Goal: Transaction & Acquisition: Purchase product/service

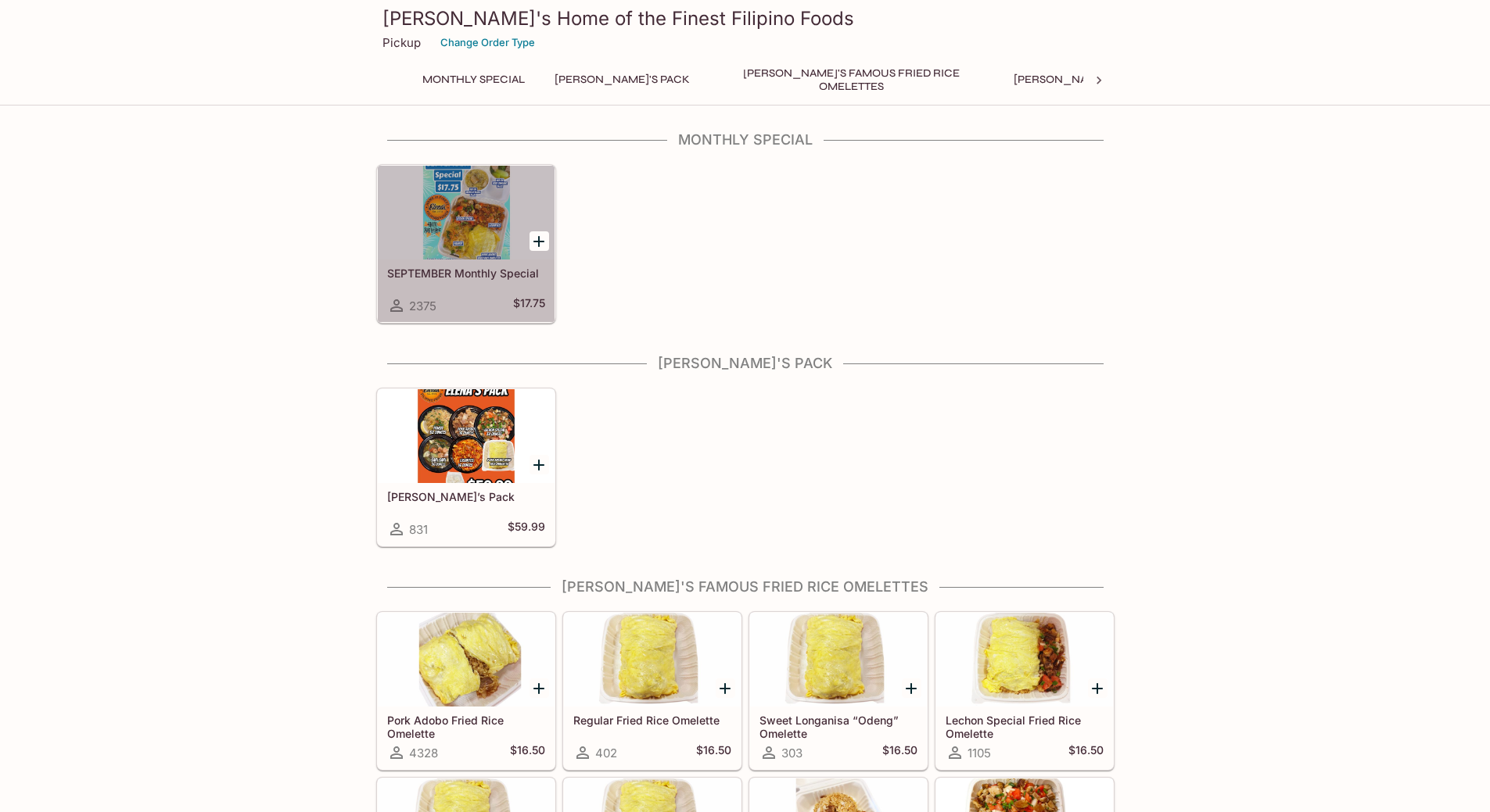
click at [481, 200] on div at bounding box center [466, 213] width 176 height 94
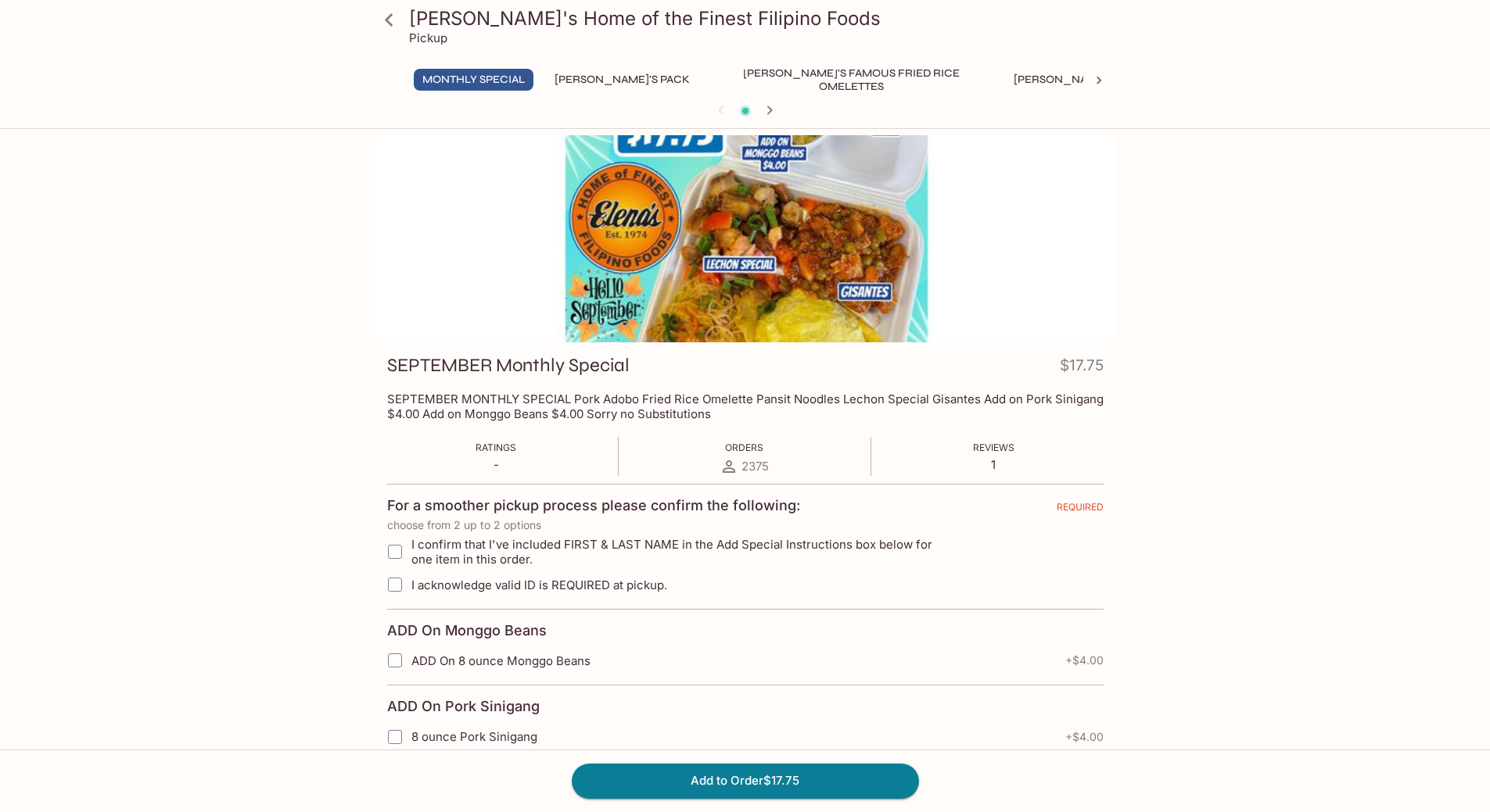
click at [826, 238] on div at bounding box center [745, 239] width 739 height 207
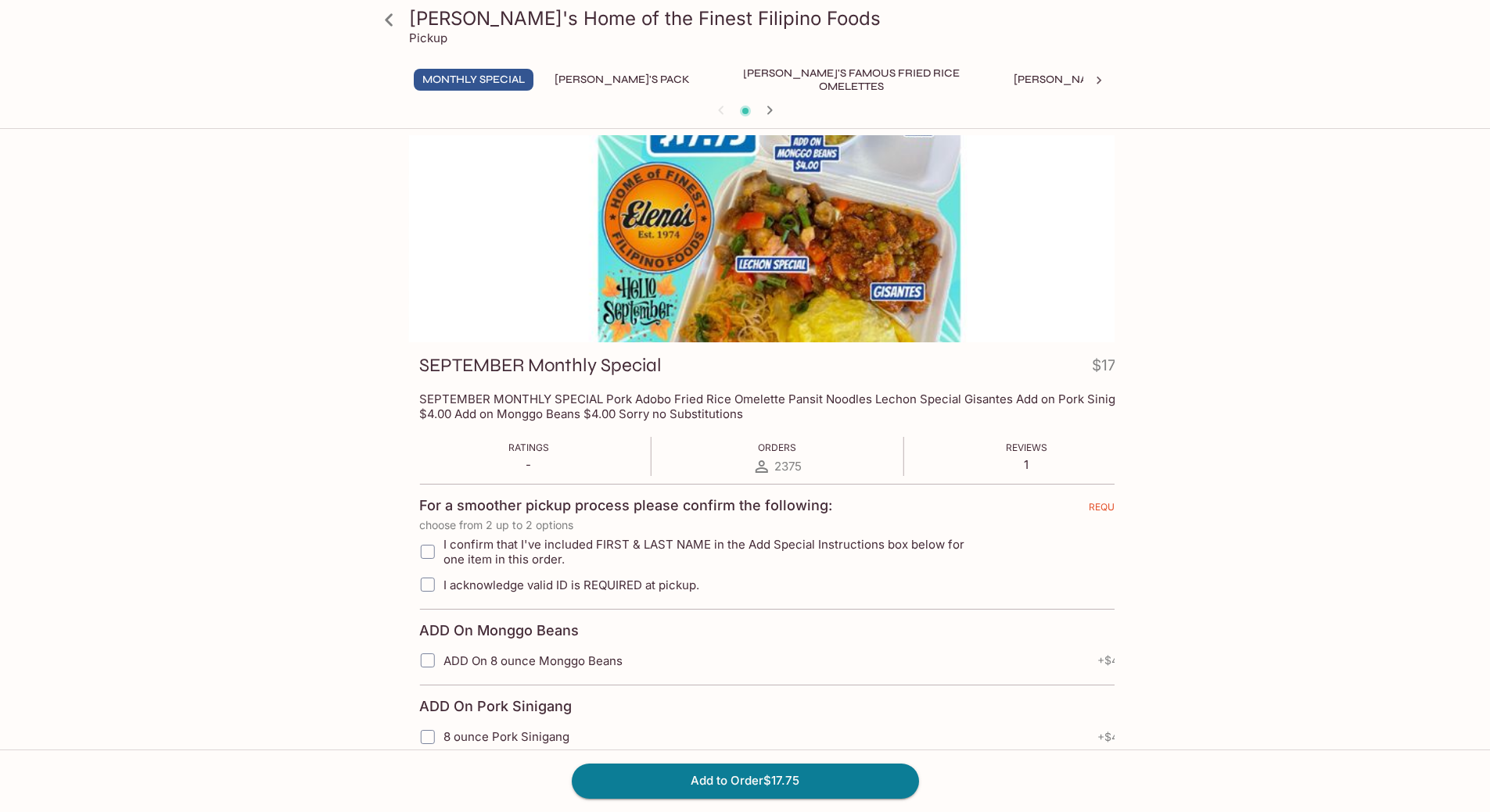
click at [529, 741] on span "8 ounce Pork Sinigang" at bounding box center [506, 737] width 126 height 15
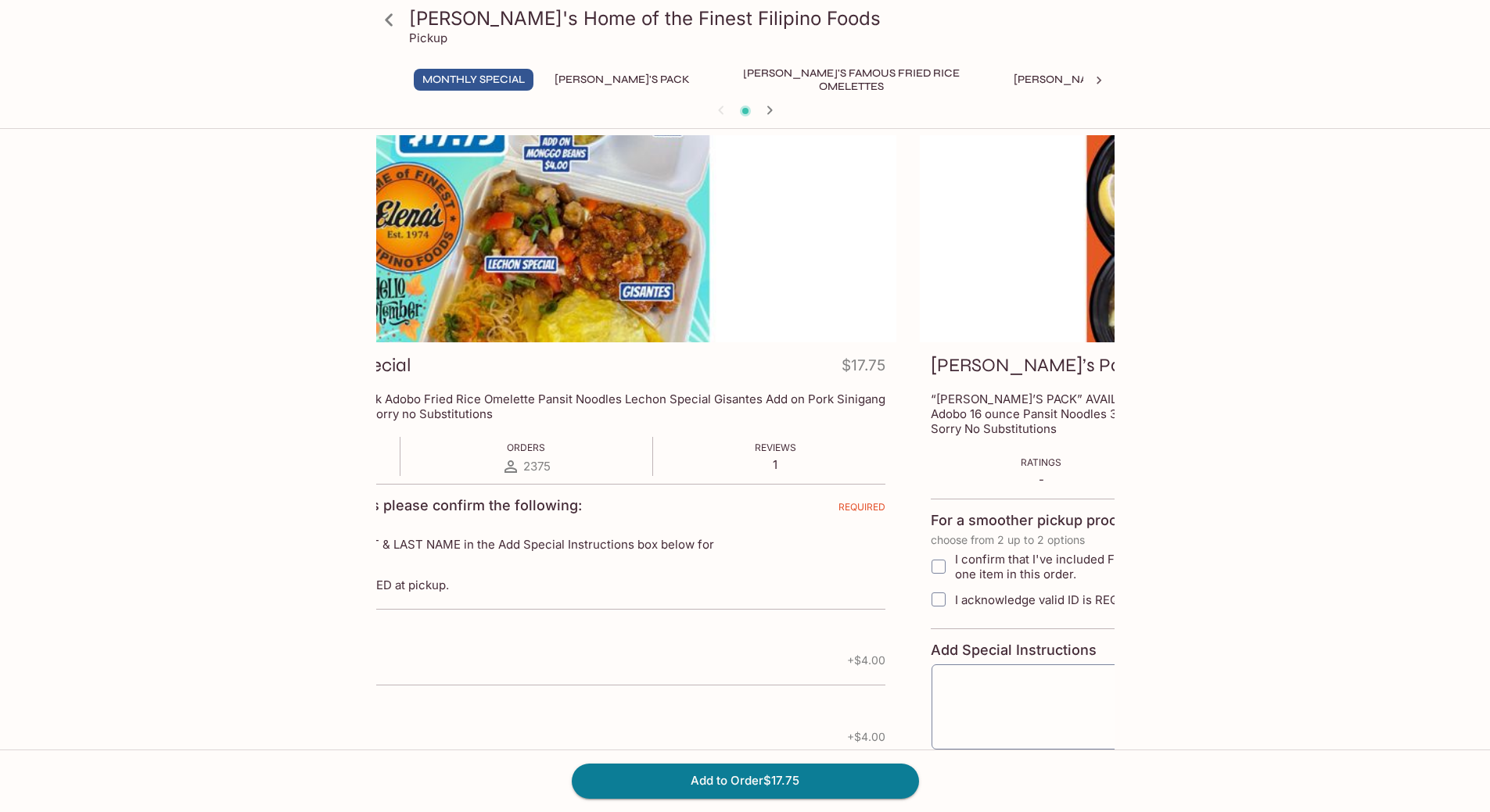
click at [172, 667] on div "Elena's Home of the Finest Filipino Foods Pickup Monthly Special Elena's Pack E…" at bounding box center [745, 542] width 1490 height 812
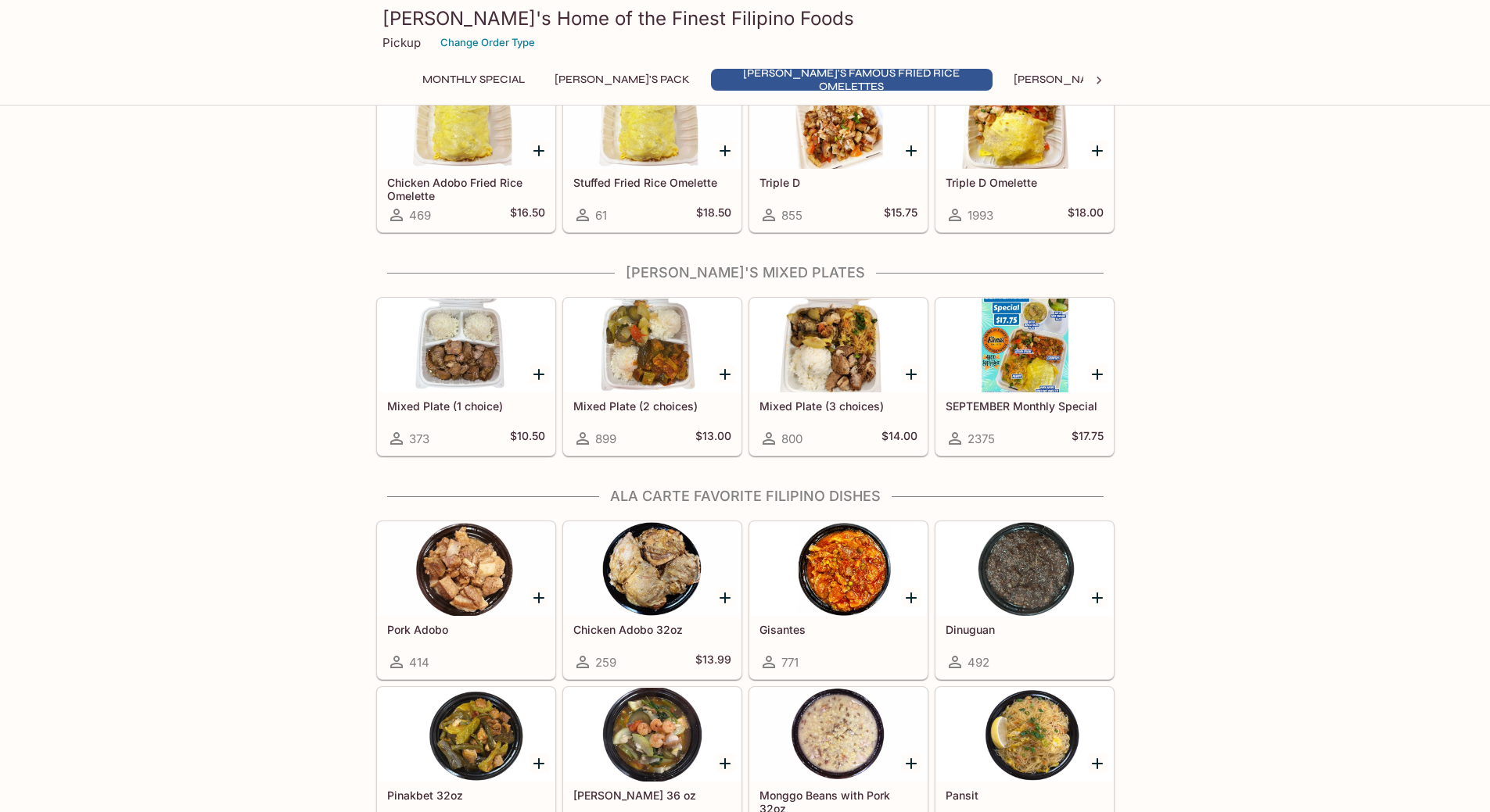
scroll to position [860, 0]
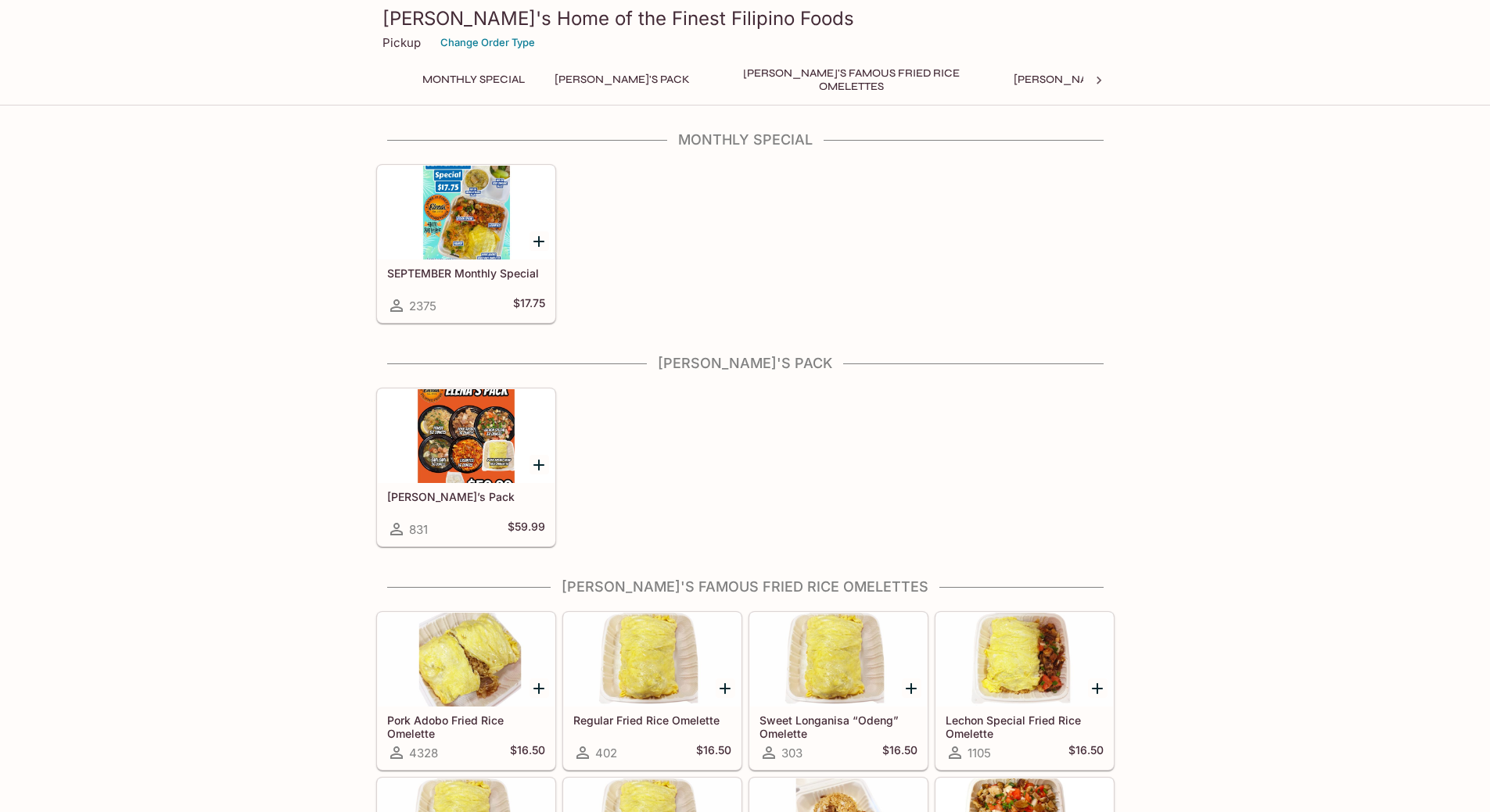
click at [474, 440] on div at bounding box center [466, 436] width 176 height 94
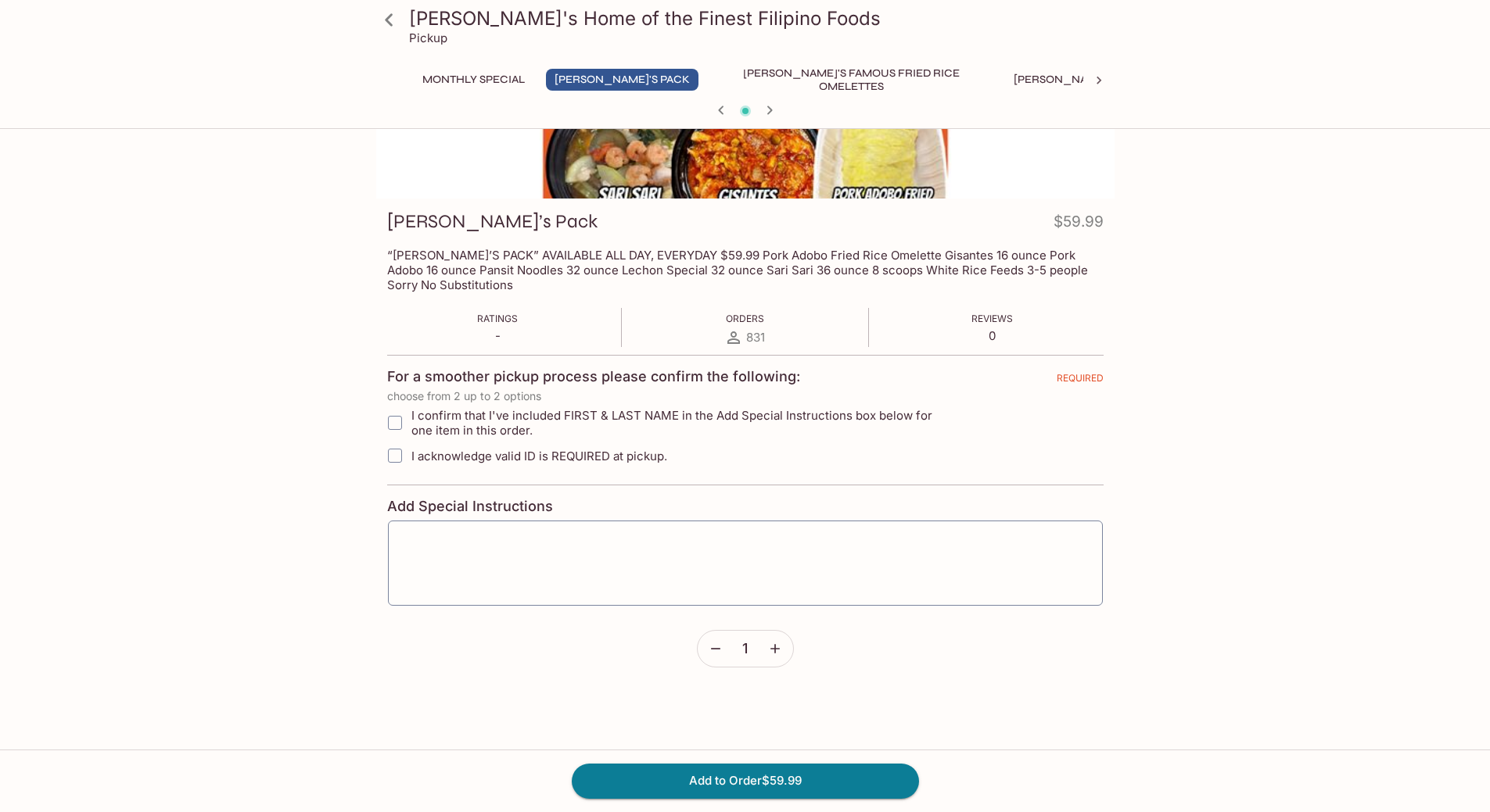
scroll to position [66, 0]
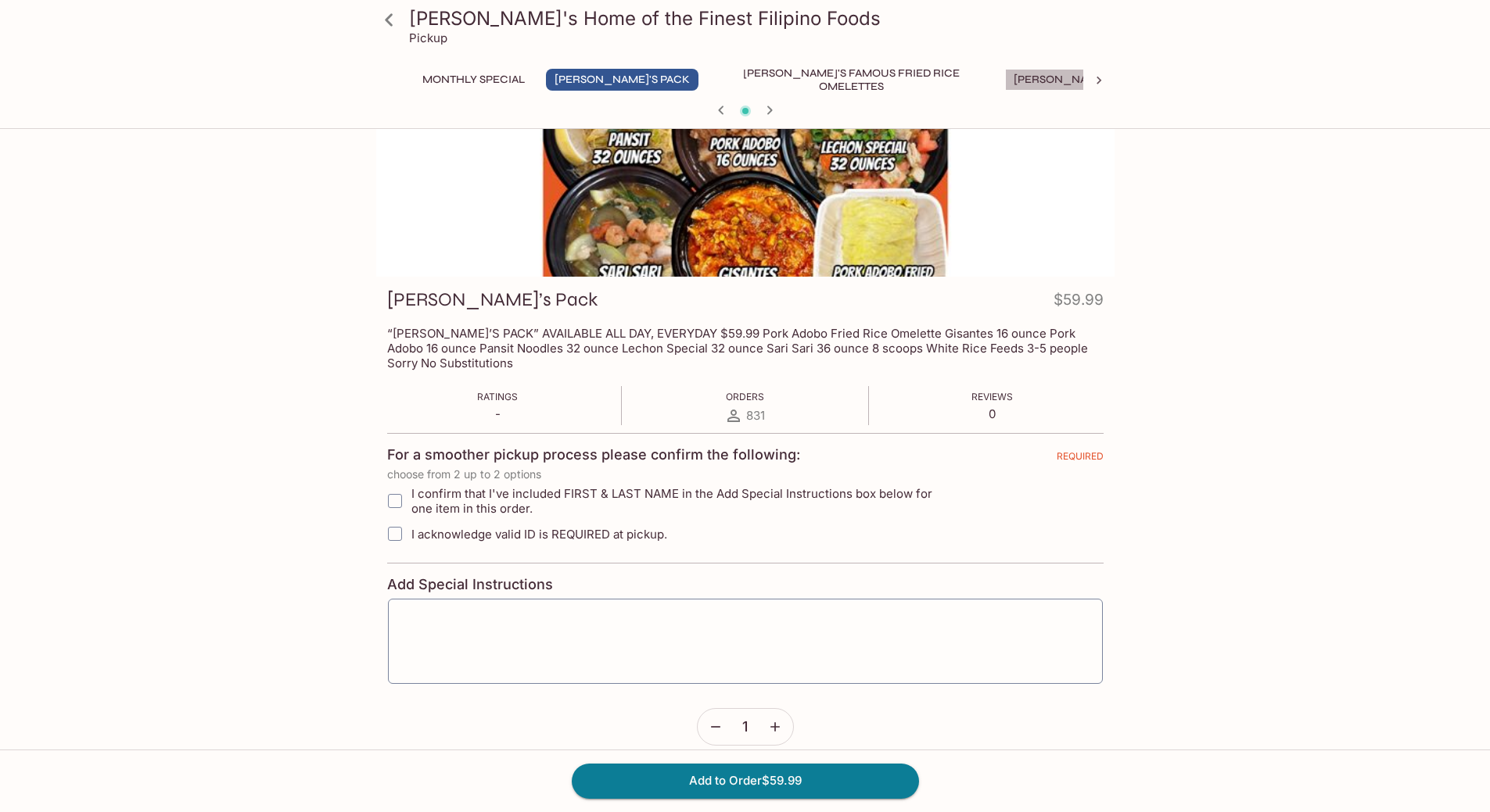
click at [1005, 82] on button "[PERSON_NAME]'s Mixed Plates" at bounding box center [1104, 80] width 200 height 22
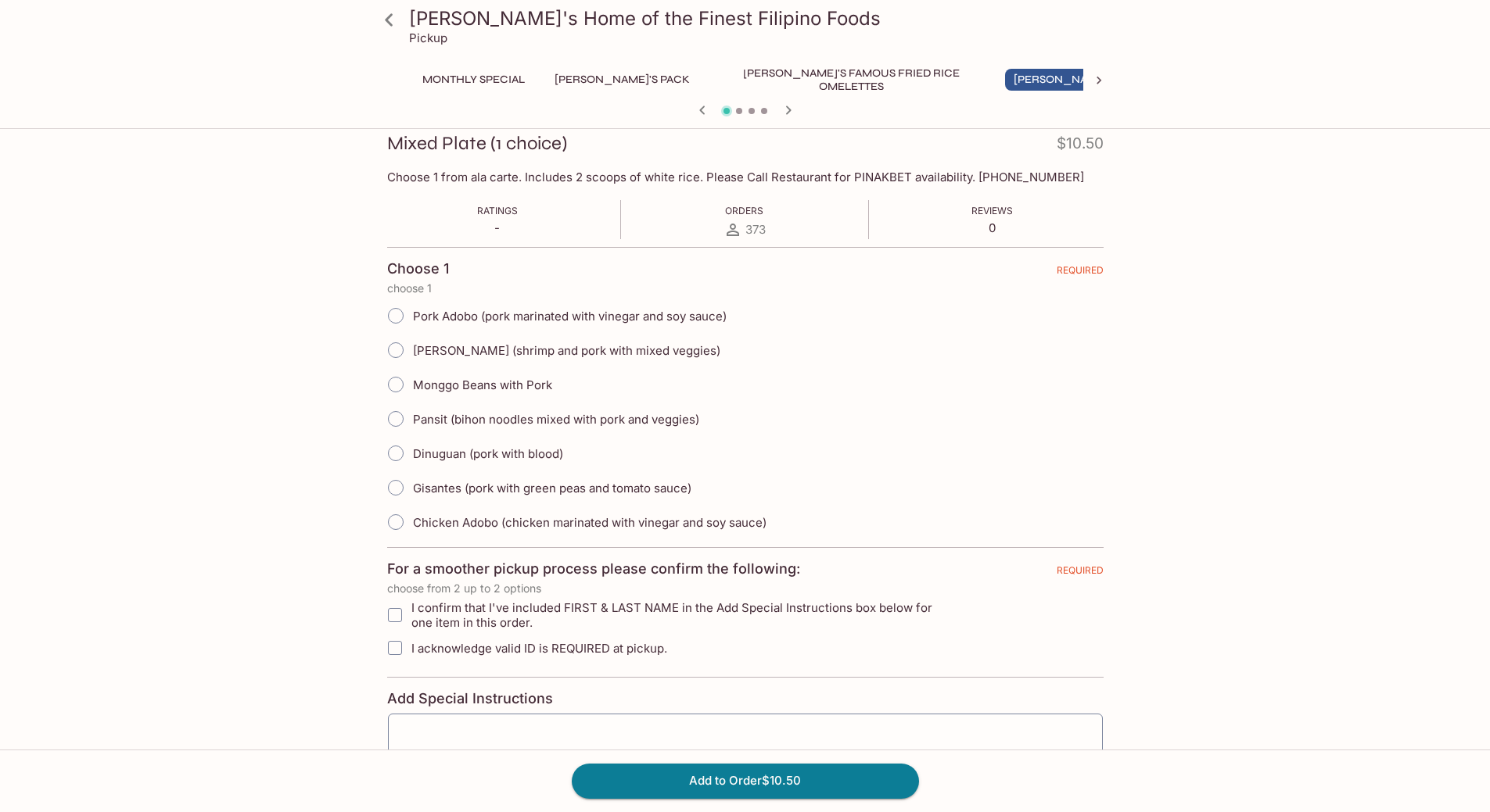
scroll to position [0, 0]
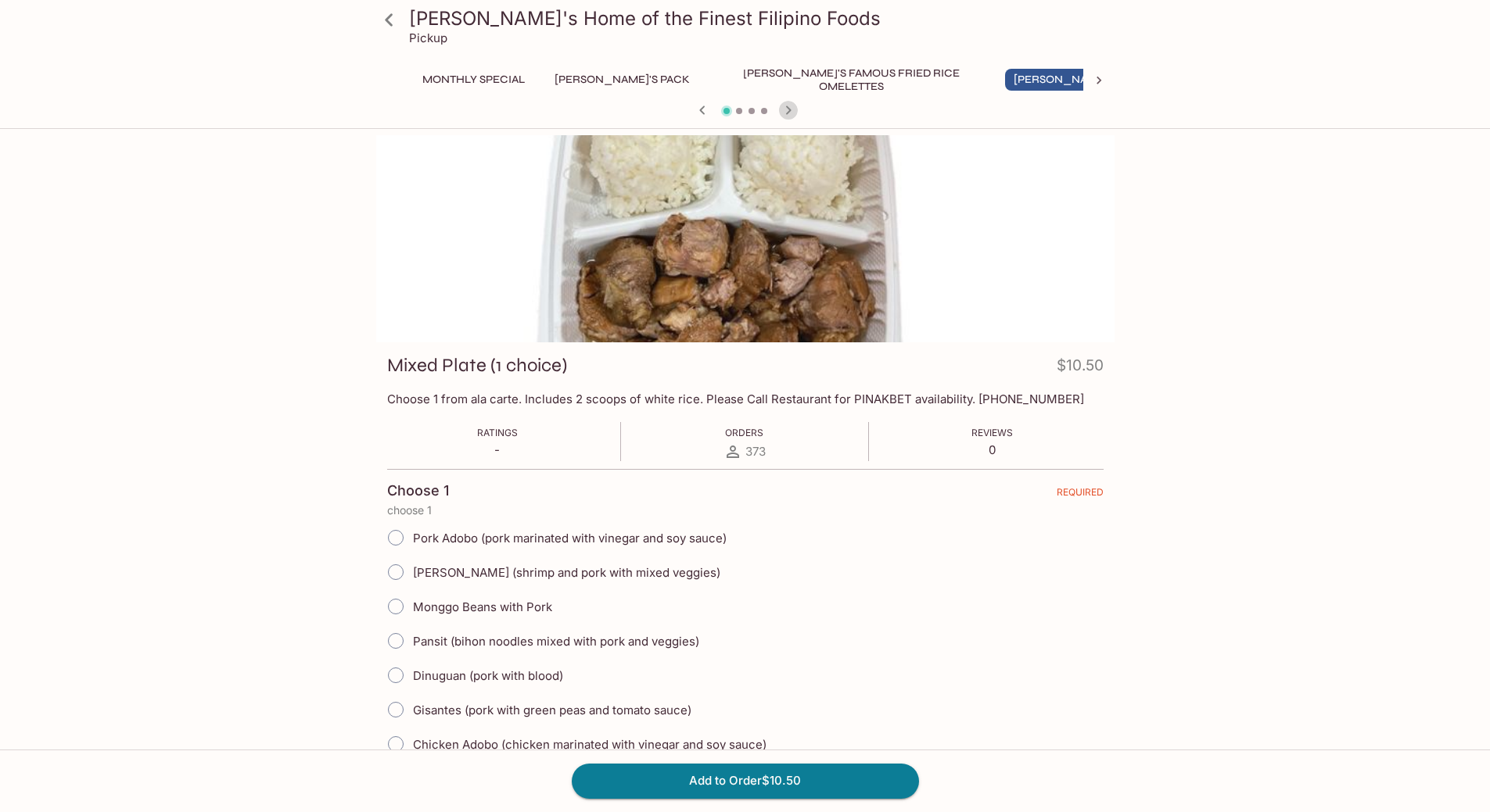
click at [796, 113] on icon "button" at bounding box center [788, 110] width 19 height 19
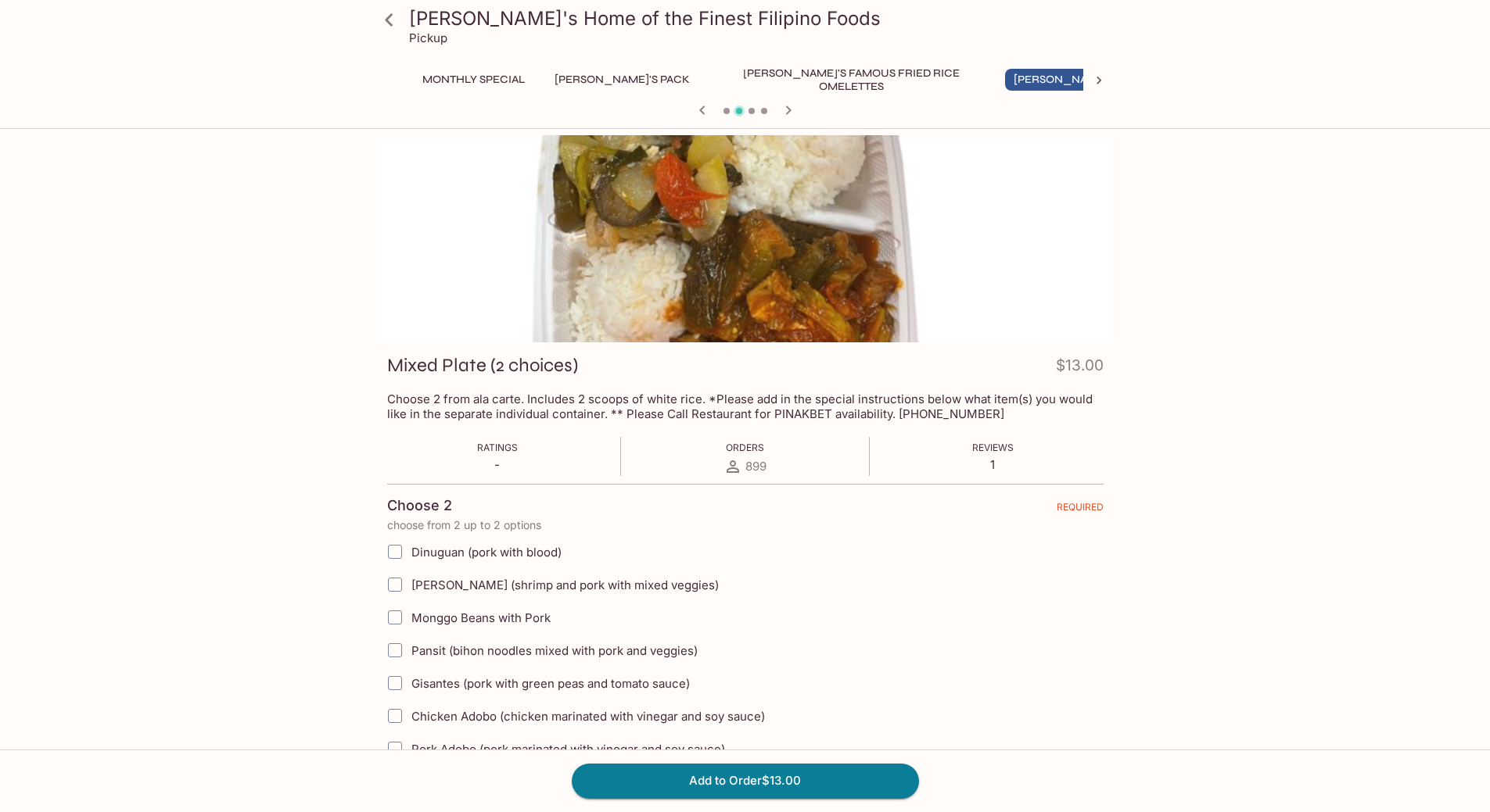
click at [799, 112] on div at bounding box center [745, 112] width 751 height 23
click at [796, 110] on icon "button" at bounding box center [788, 110] width 19 height 19
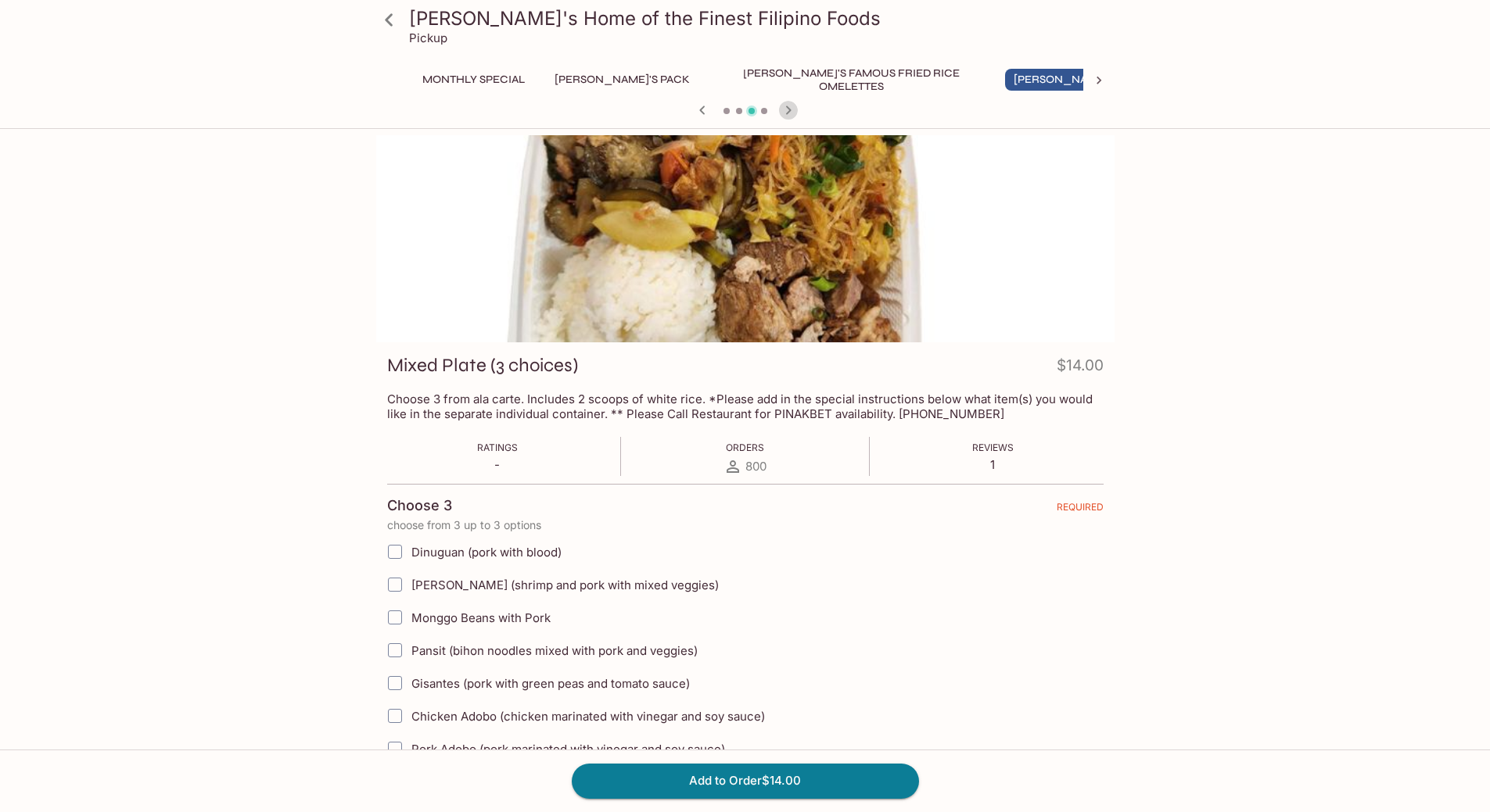
click at [796, 111] on icon "button" at bounding box center [788, 110] width 19 height 19
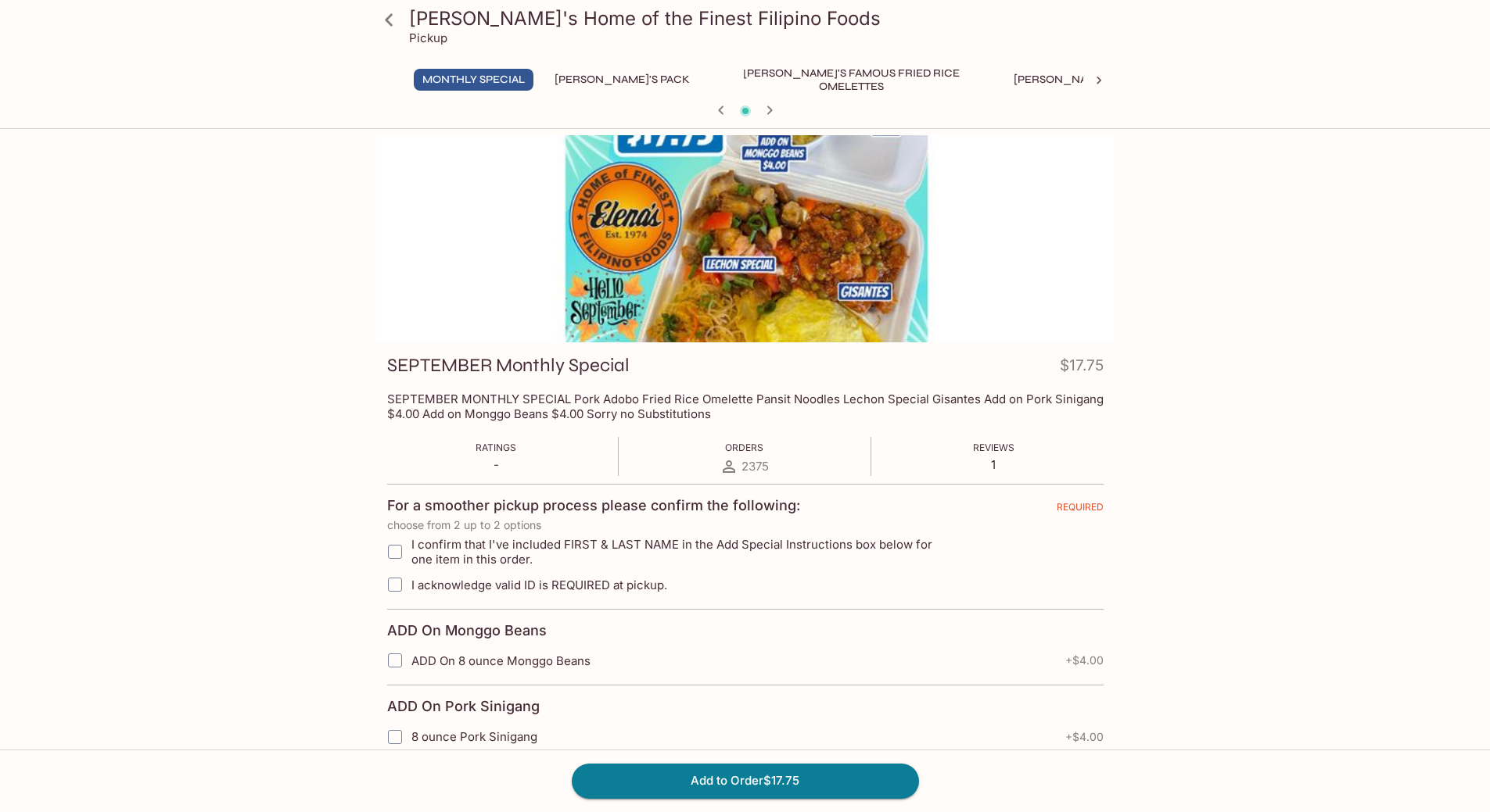
click at [824, 207] on div at bounding box center [745, 239] width 739 height 207
click at [767, 102] on icon "button" at bounding box center [769, 110] width 19 height 19
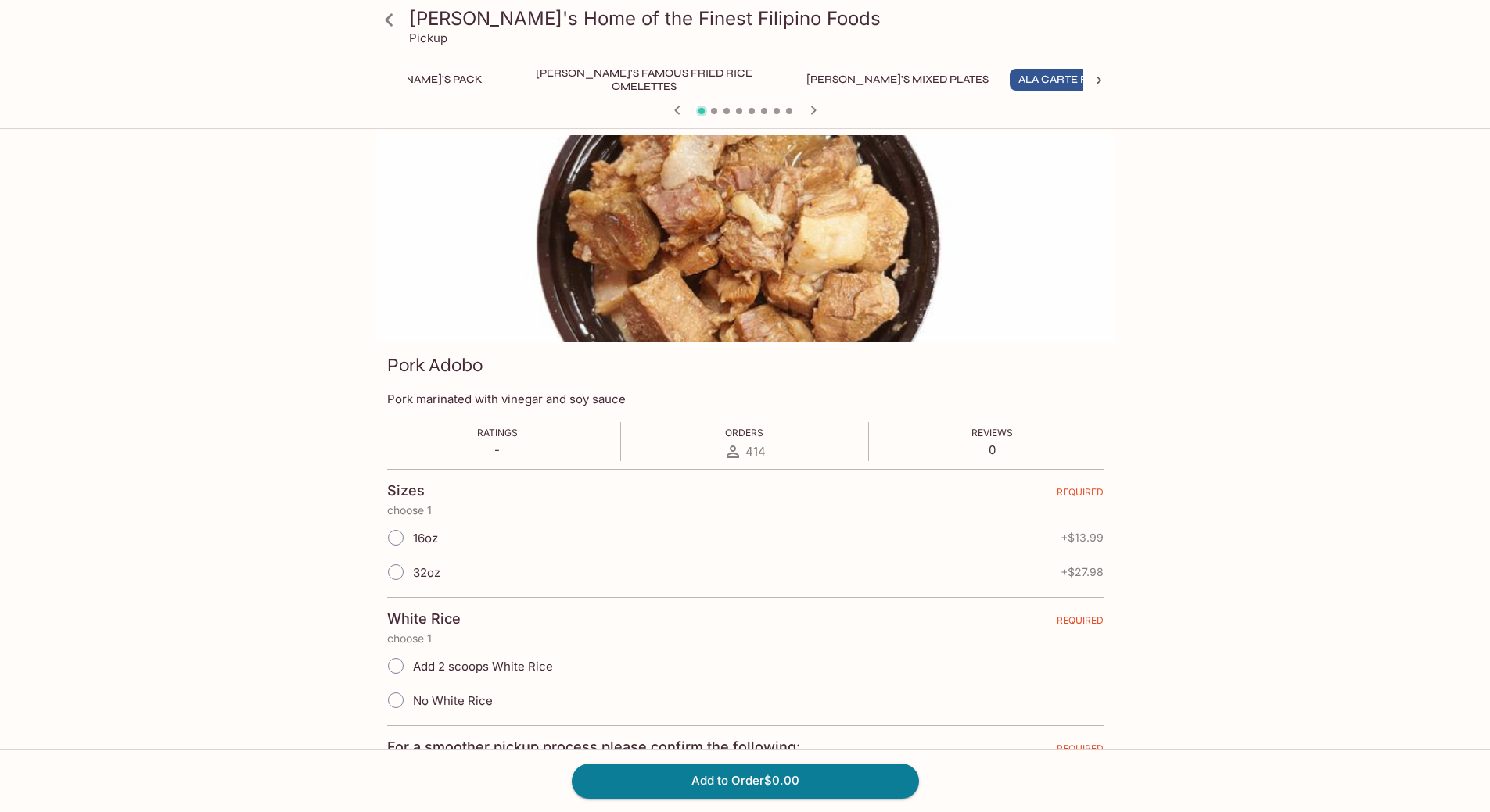
scroll to position [0, 209]
click at [809, 109] on icon "button" at bounding box center [813, 110] width 19 height 19
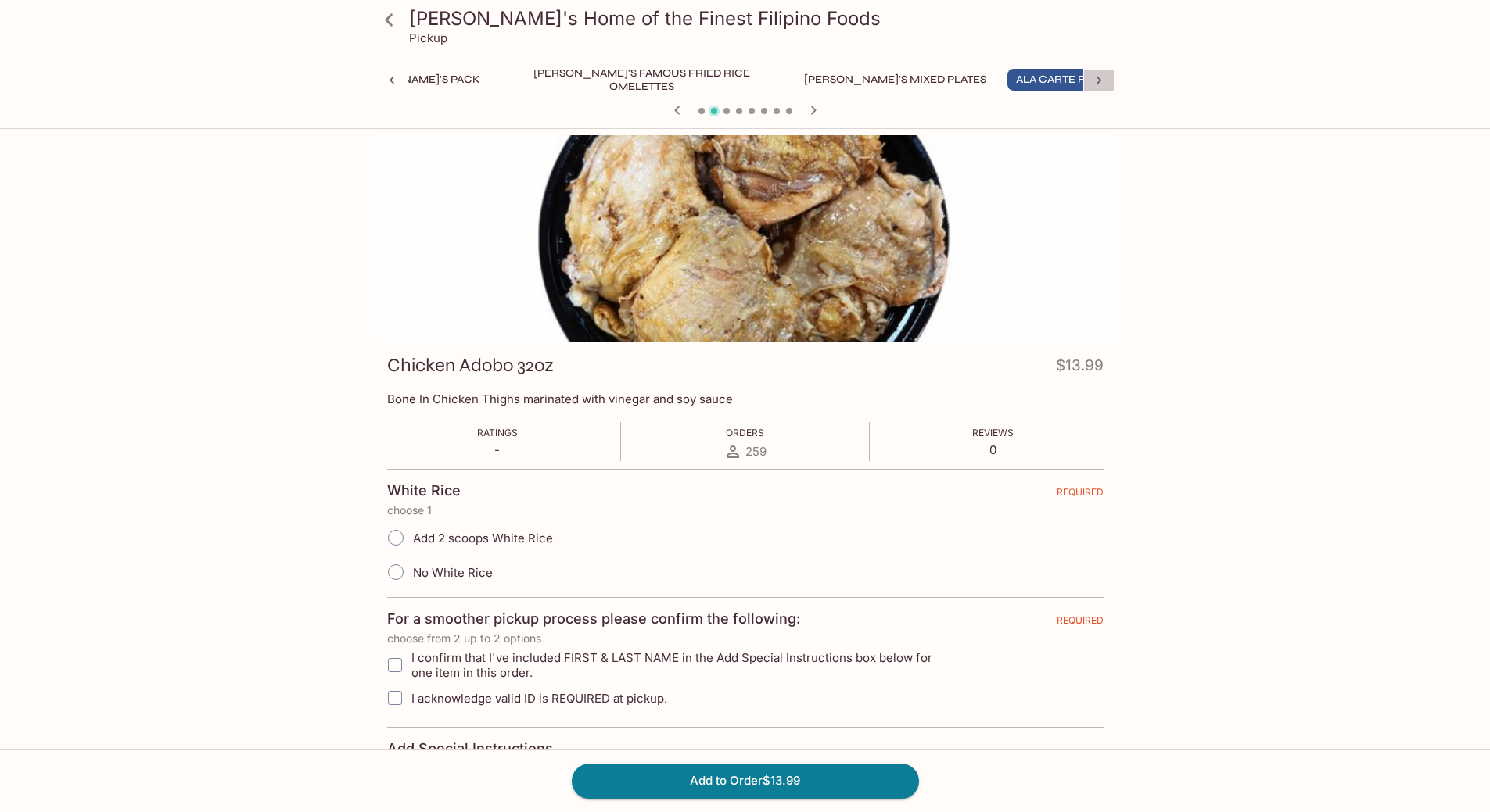
click at [1107, 82] on div at bounding box center [1099, 81] width 31 height 23
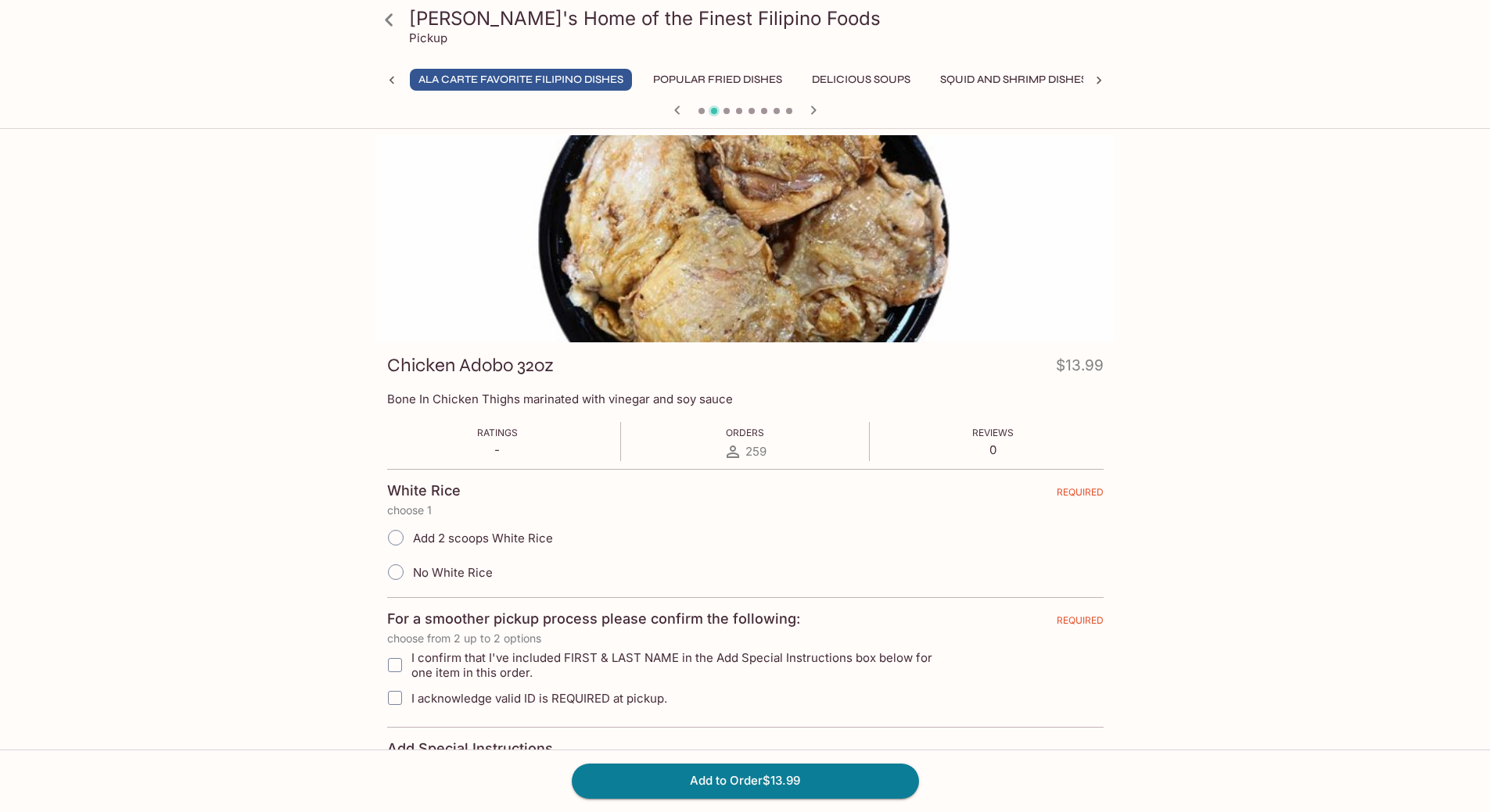
click at [492, 66] on div "[PERSON_NAME]'s Home of the Finest Filipino Foods Pickup Monthly Special [PERSO…" at bounding box center [745, 61] width 751 height 123
click at [645, 79] on button "Popular Fried Dishes" at bounding box center [718, 80] width 146 height 22
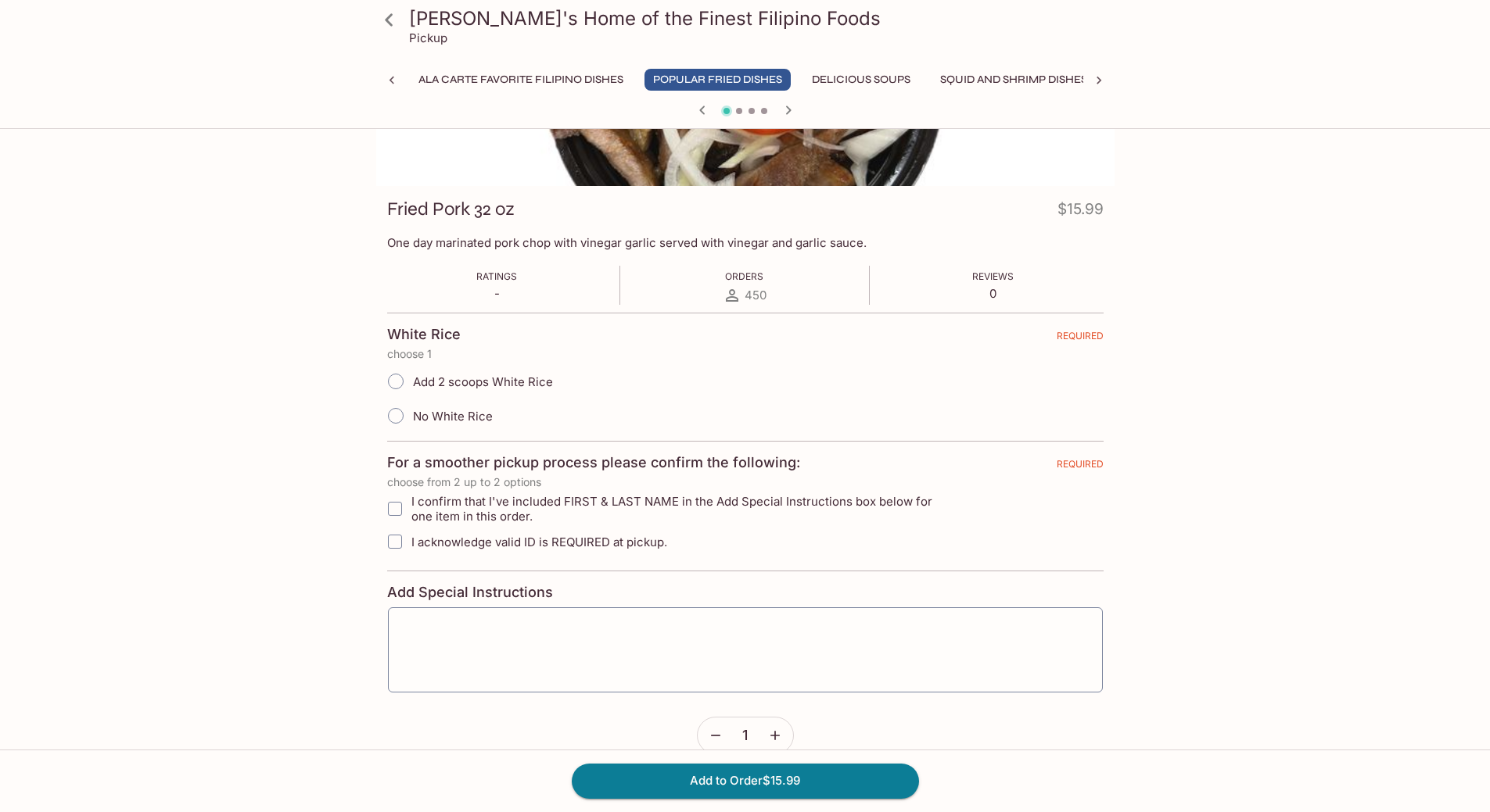
scroll to position [0, 0]
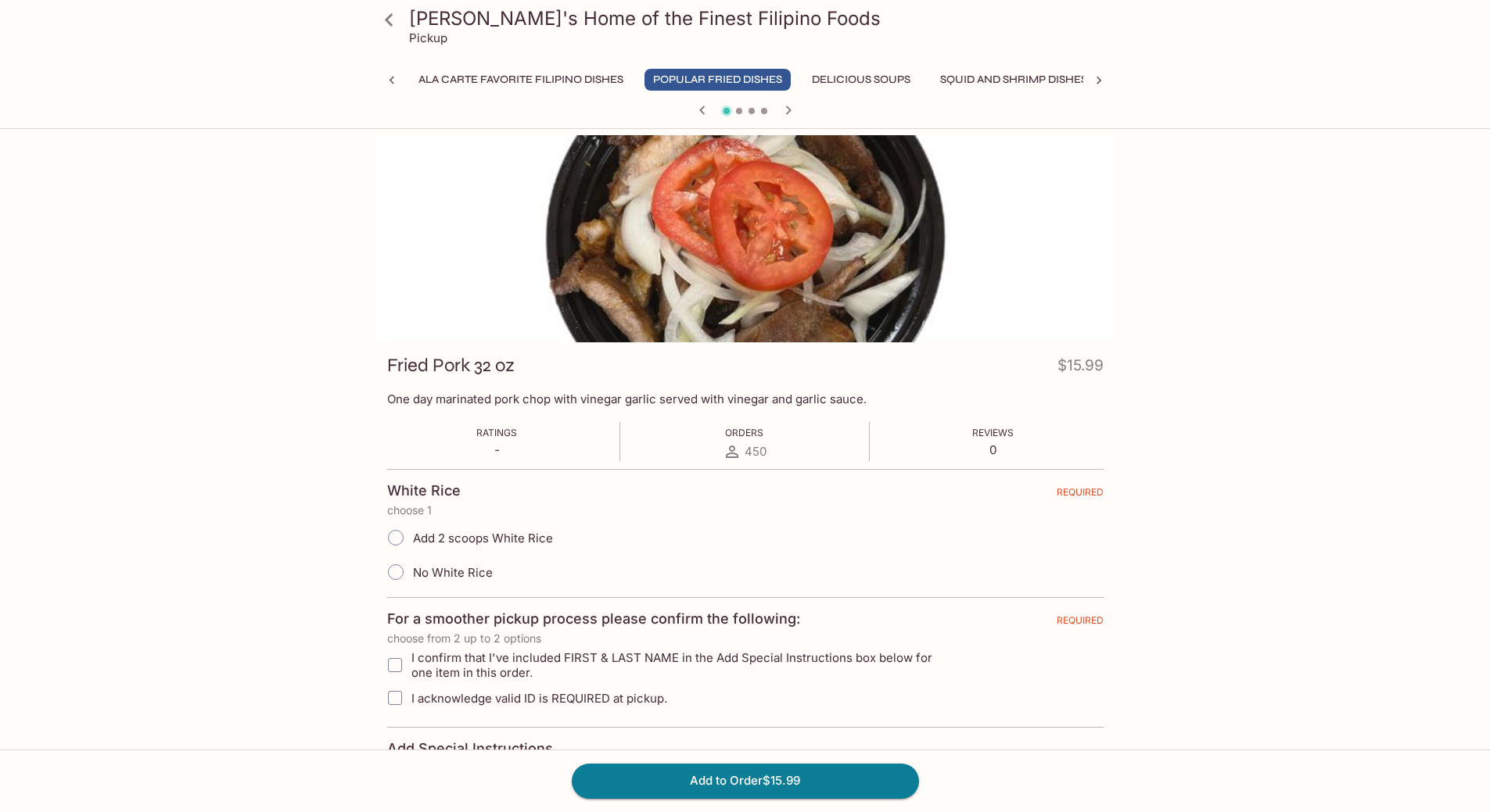
click at [936, 86] on button "Squid and Shrimp Dishes" at bounding box center [1014, 80] width 164 height 22
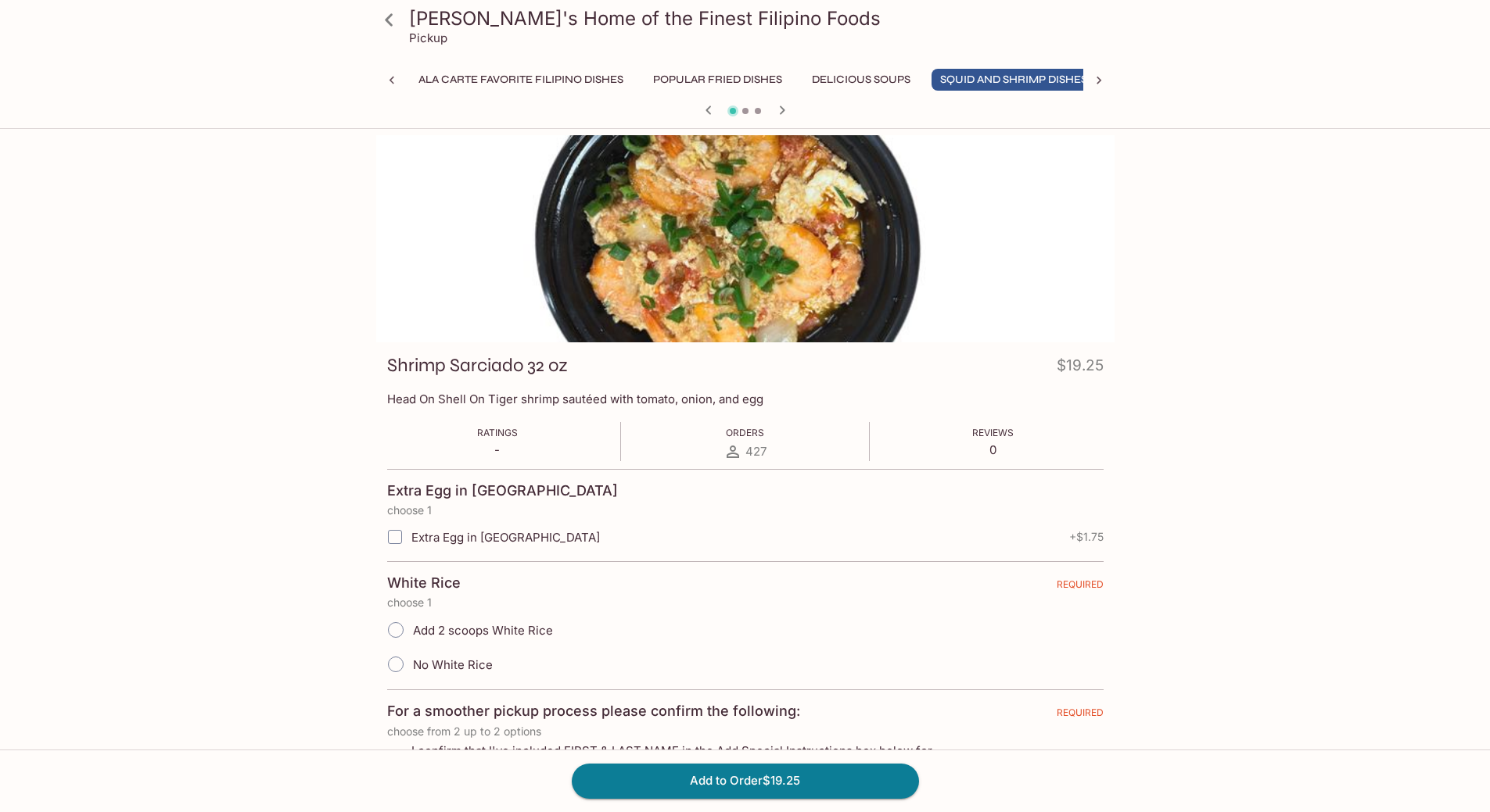
drag, startPoint x: 1047, startPoint y: 51, endPoint x: 1043, endPoint y: 64, distance: 13.6
click at [1045, 58] on div "[PERSON_NAME]'s Home of the Finest Filipino Foods Pickup" at bounding box center [745, 31] width 751 height 63
click at [1109, 71] on button "Whole Fish Dishes" at bounding box center [1173, 80] width 129 height 22
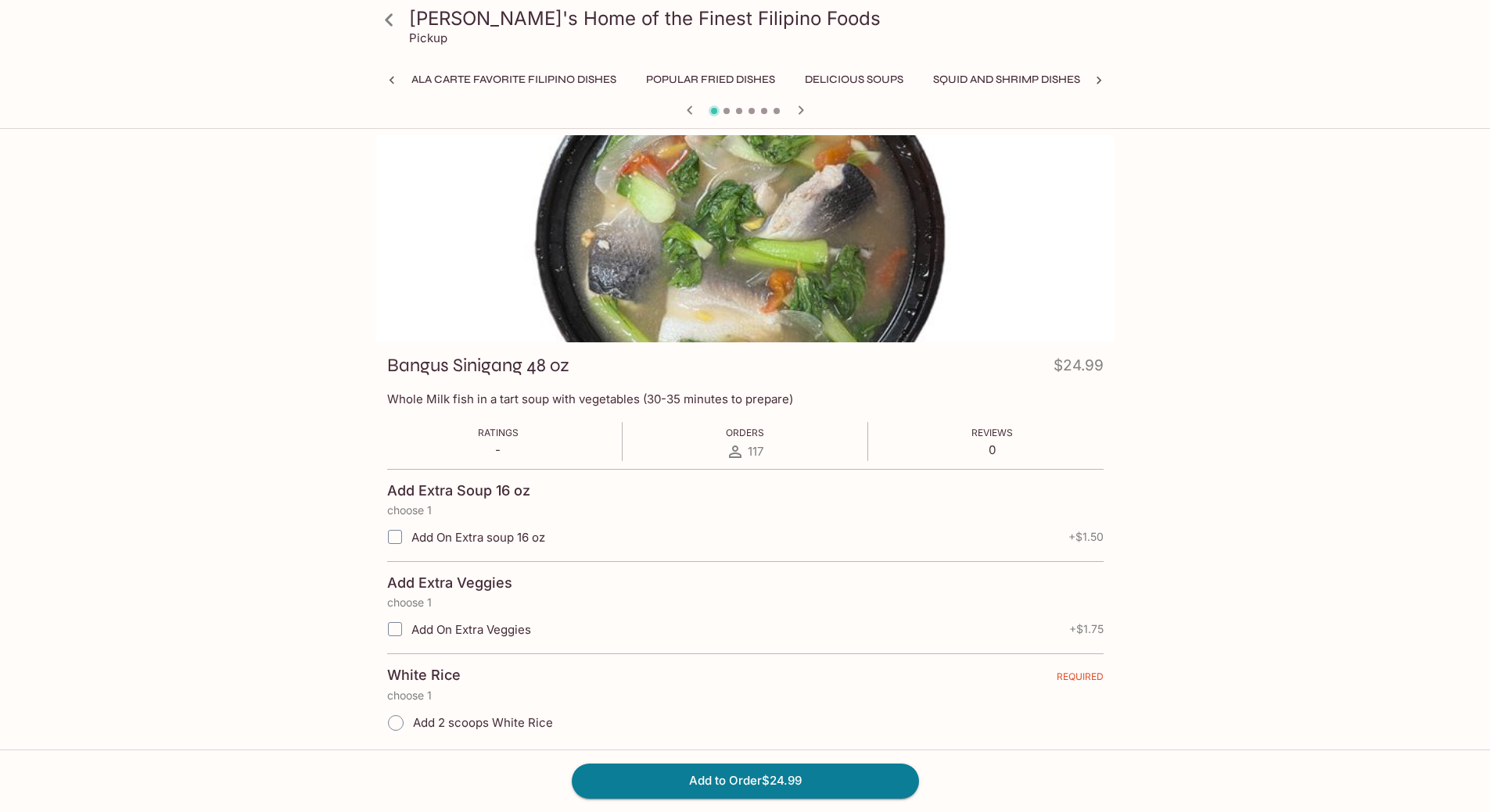
scroll to position [0, 820]
click at [1110, 83] on div at bounding box center [1099, 81] width 31 height 23
click at [1018, 73] on button "Drinks" at bounding box center [1053, 80] width 70 height 22
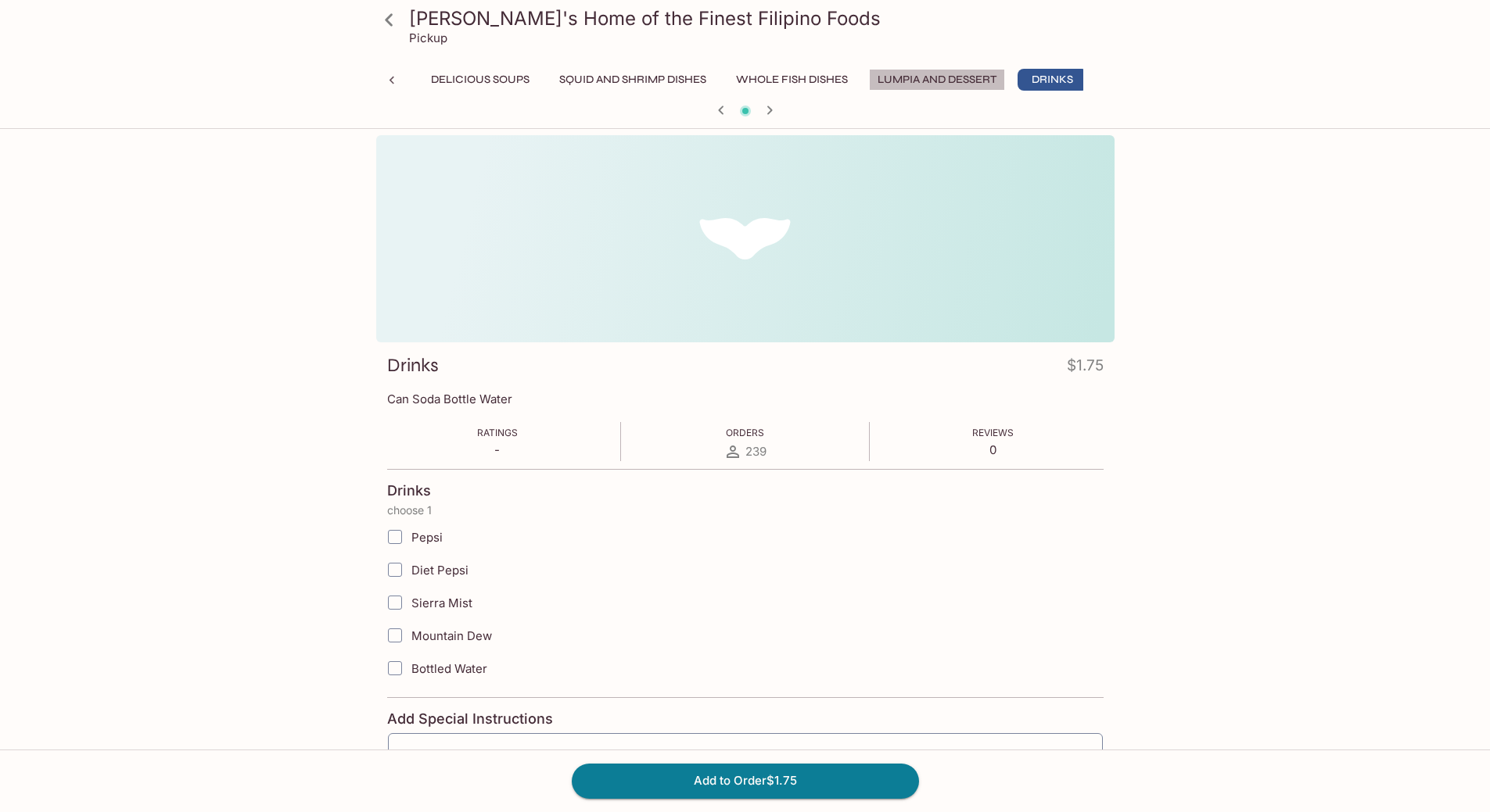
click at [869, 88] on button "Lumpia and Dessert" at bounding box center [937, 80] width 136 height 22
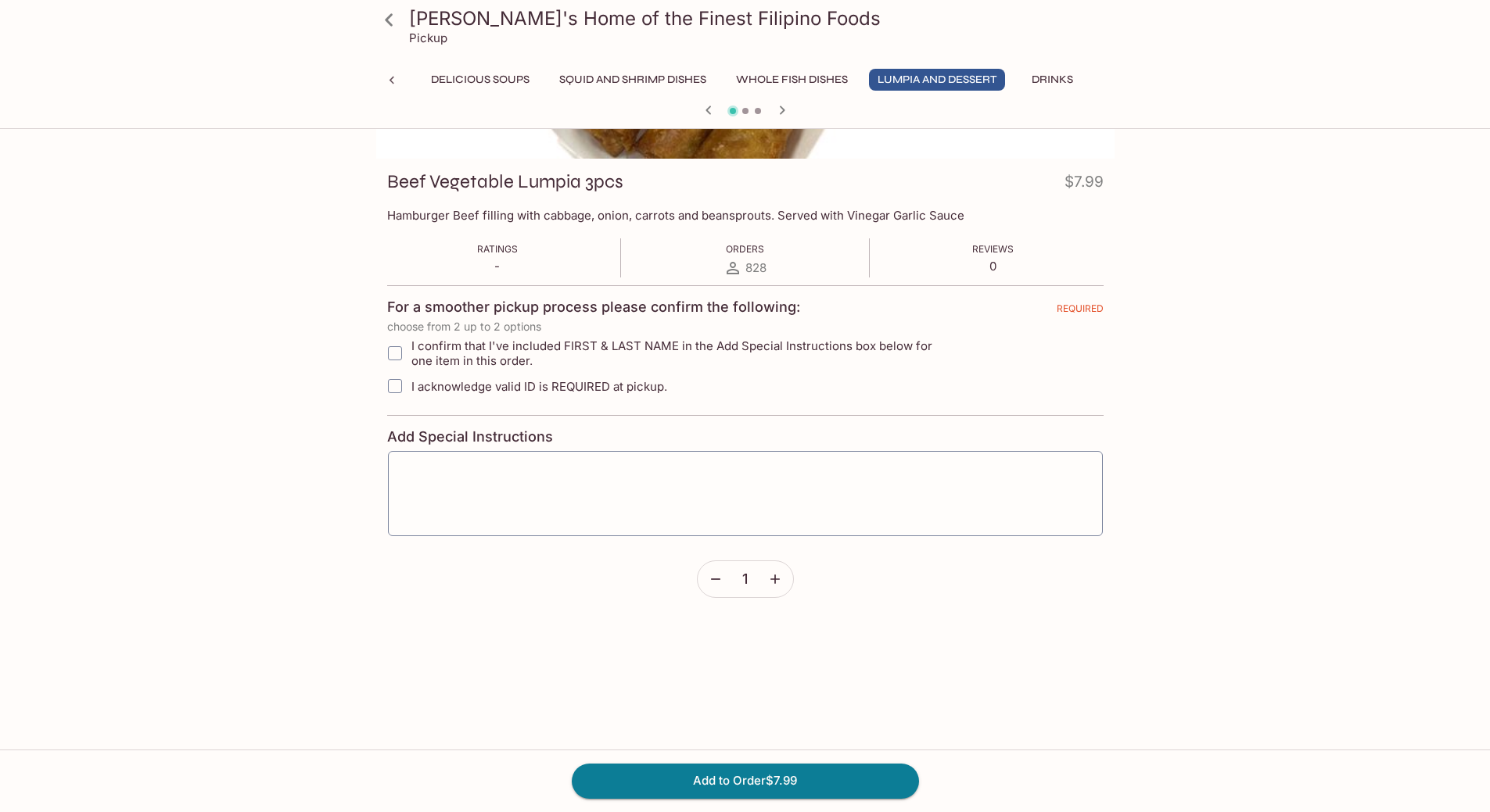
scroll to position [0, 0]
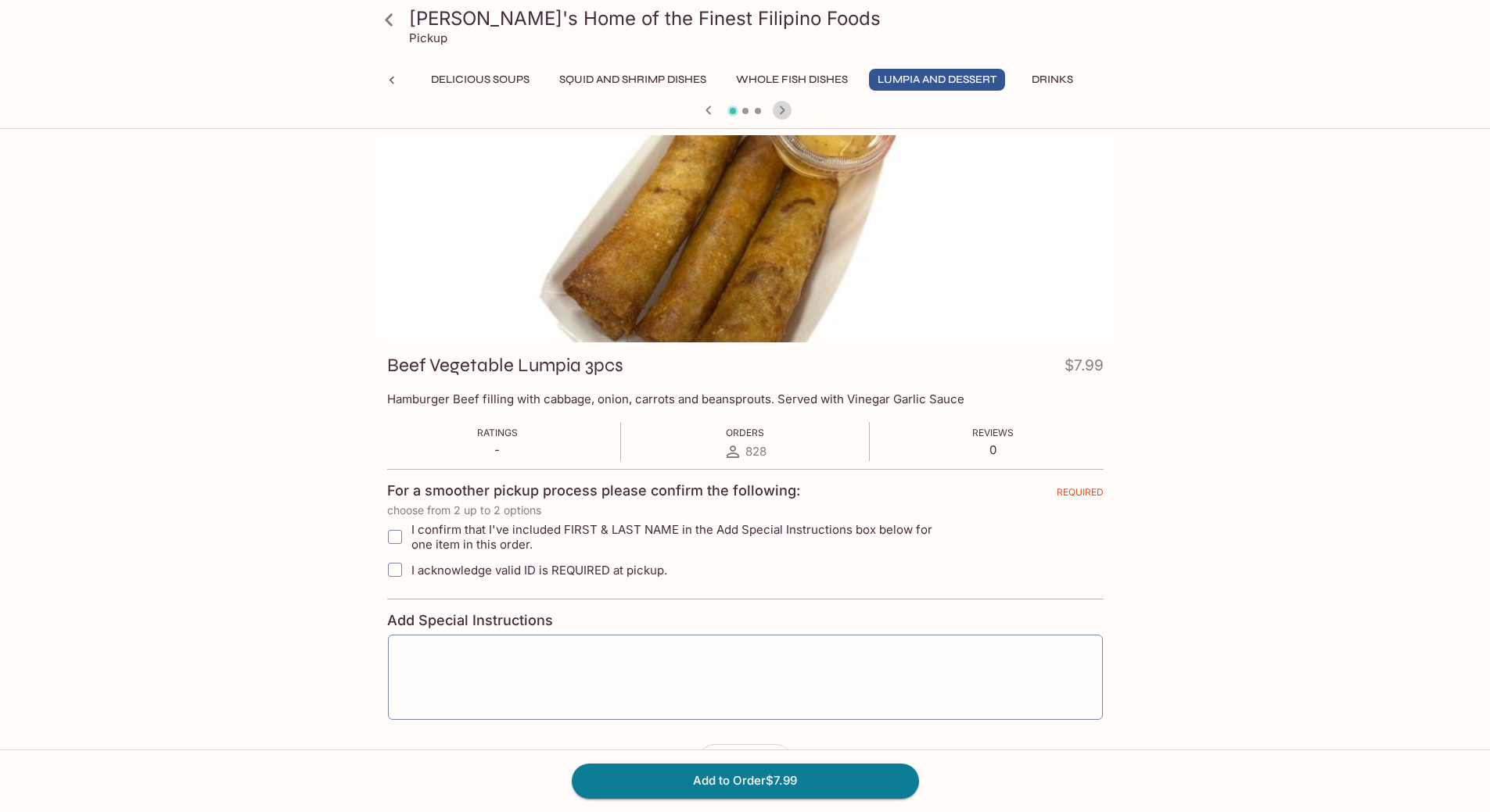
click at [784, 105] on icon "button" at bounding box center [781, 110] width 19 height 19
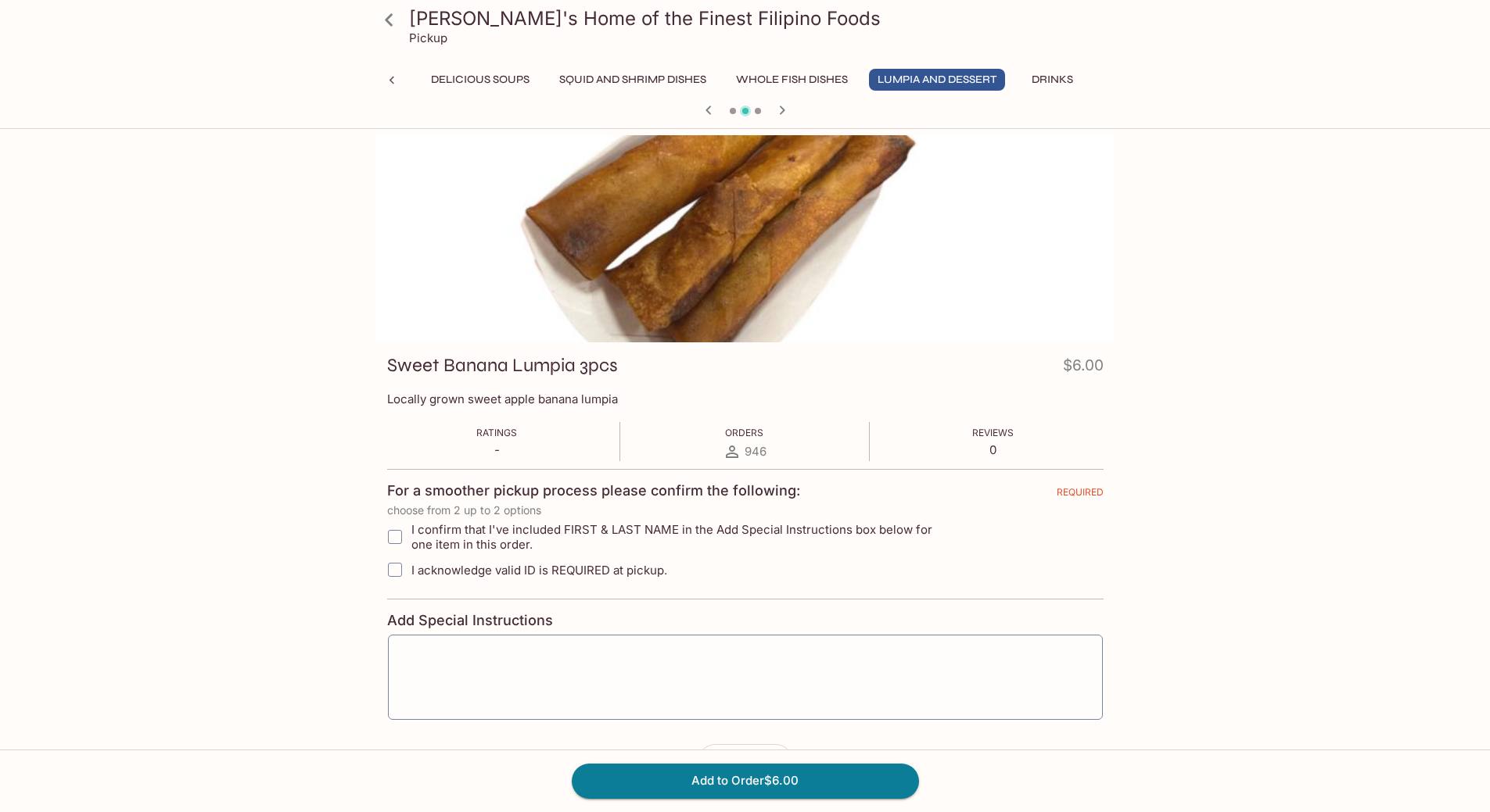
scroll to position [136, 0]
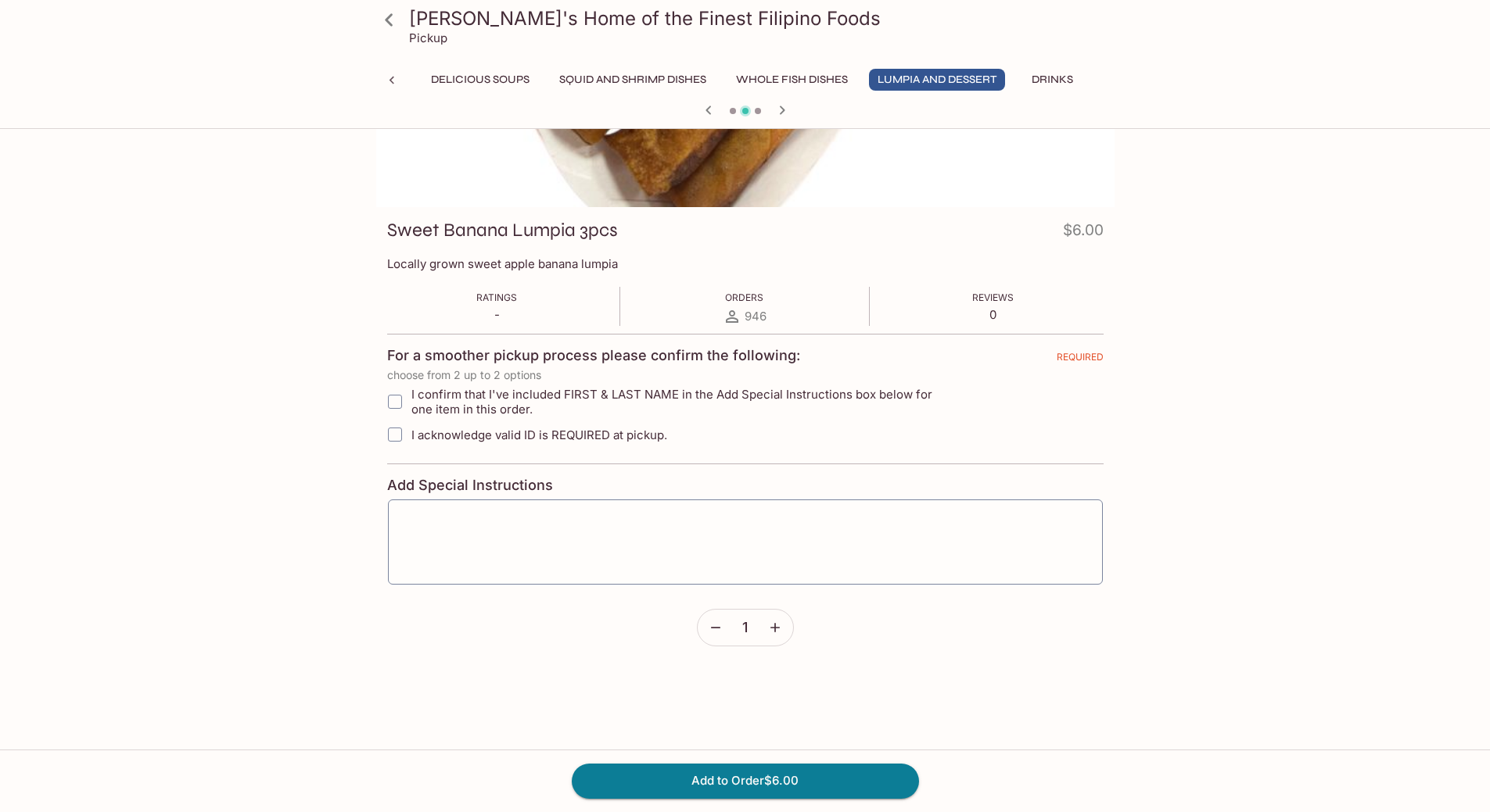
click at [781, 112] on icon "button" at bounding box center [782, 110] width 5 height 9
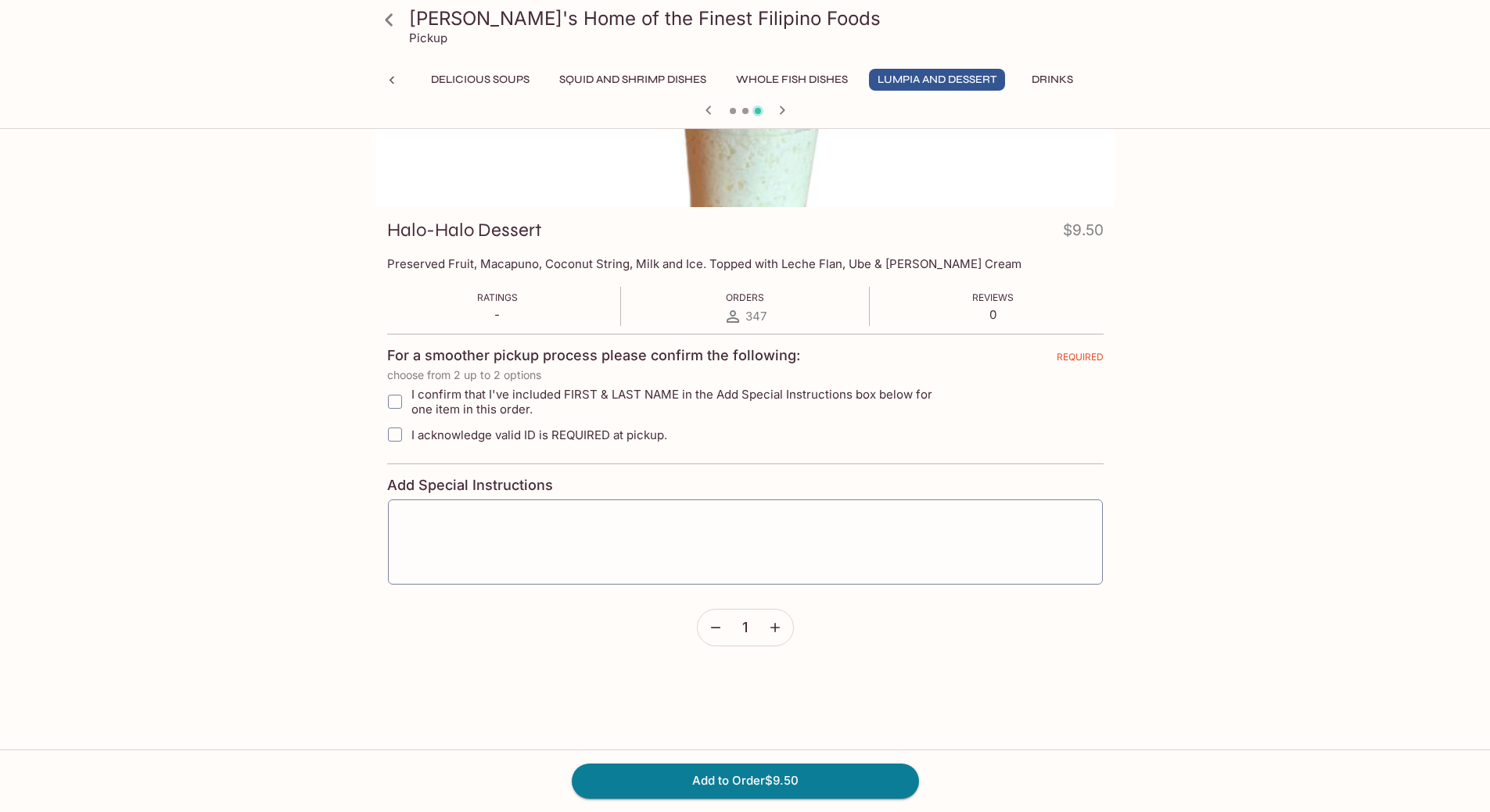
scroll to position [0, 0]
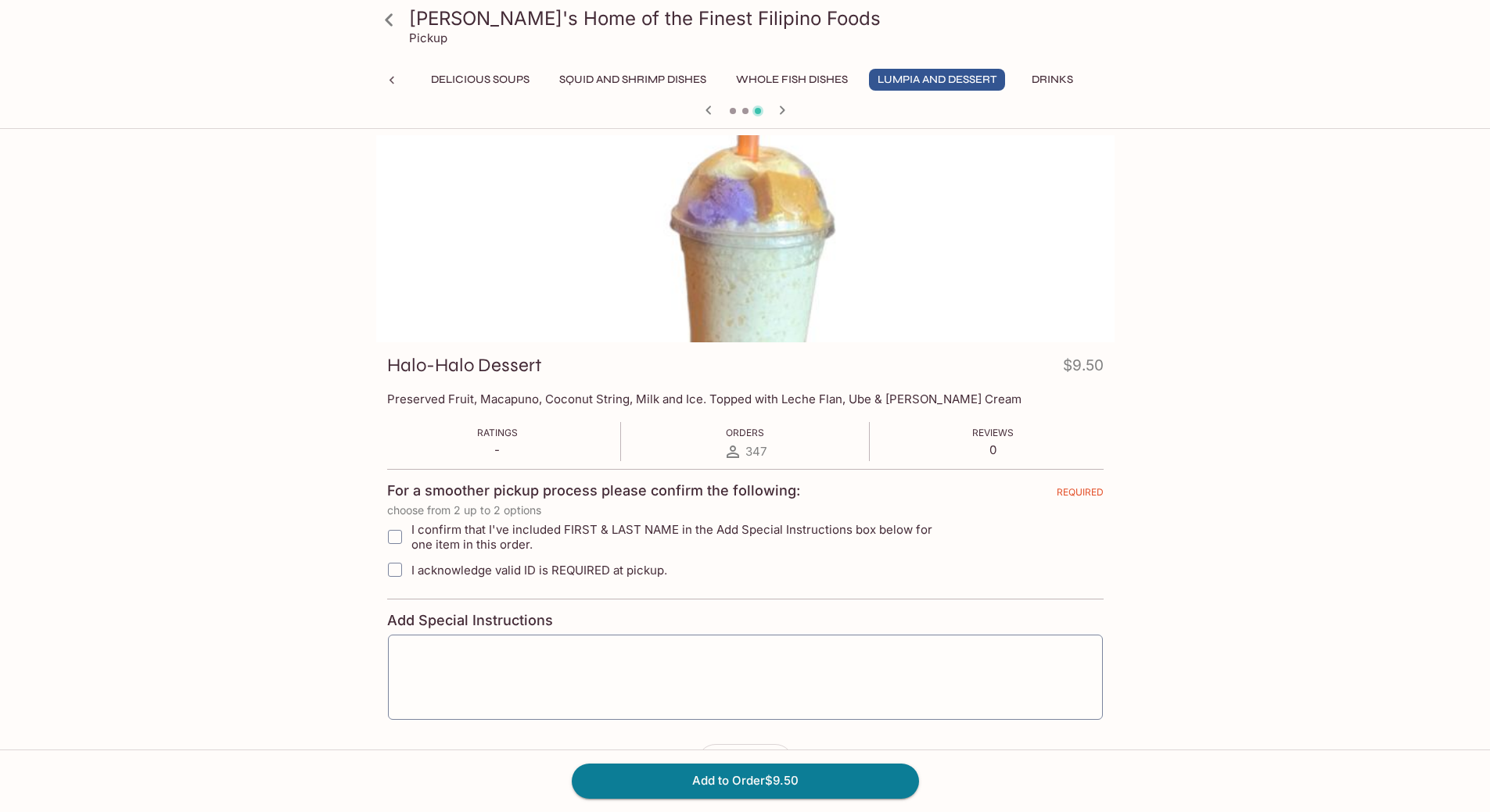
click at [1018, 71] on button "Drinks" at bounding box center [1053, 80] width 70 height 22
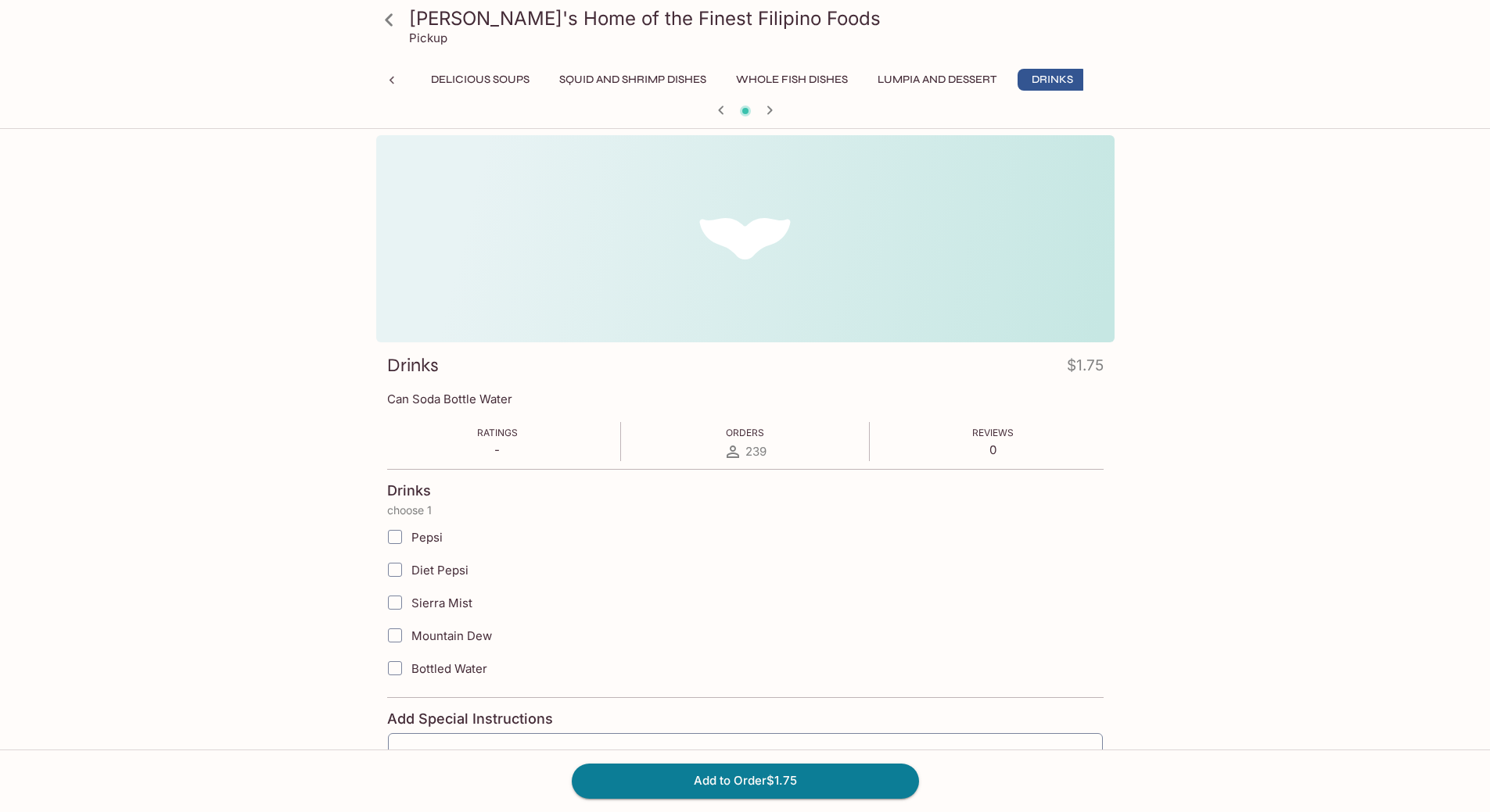
click at [1042, 66] on div "[PERSON_NAME]'s Home of the Finest Filipino Foods Pickup Monthly Special [PERSO…" at bounding box center [745, 61] width 751 height 123
click at [1101, 73] on button "Additional Items" at bounding box center [1159, 80] width 118 height 22
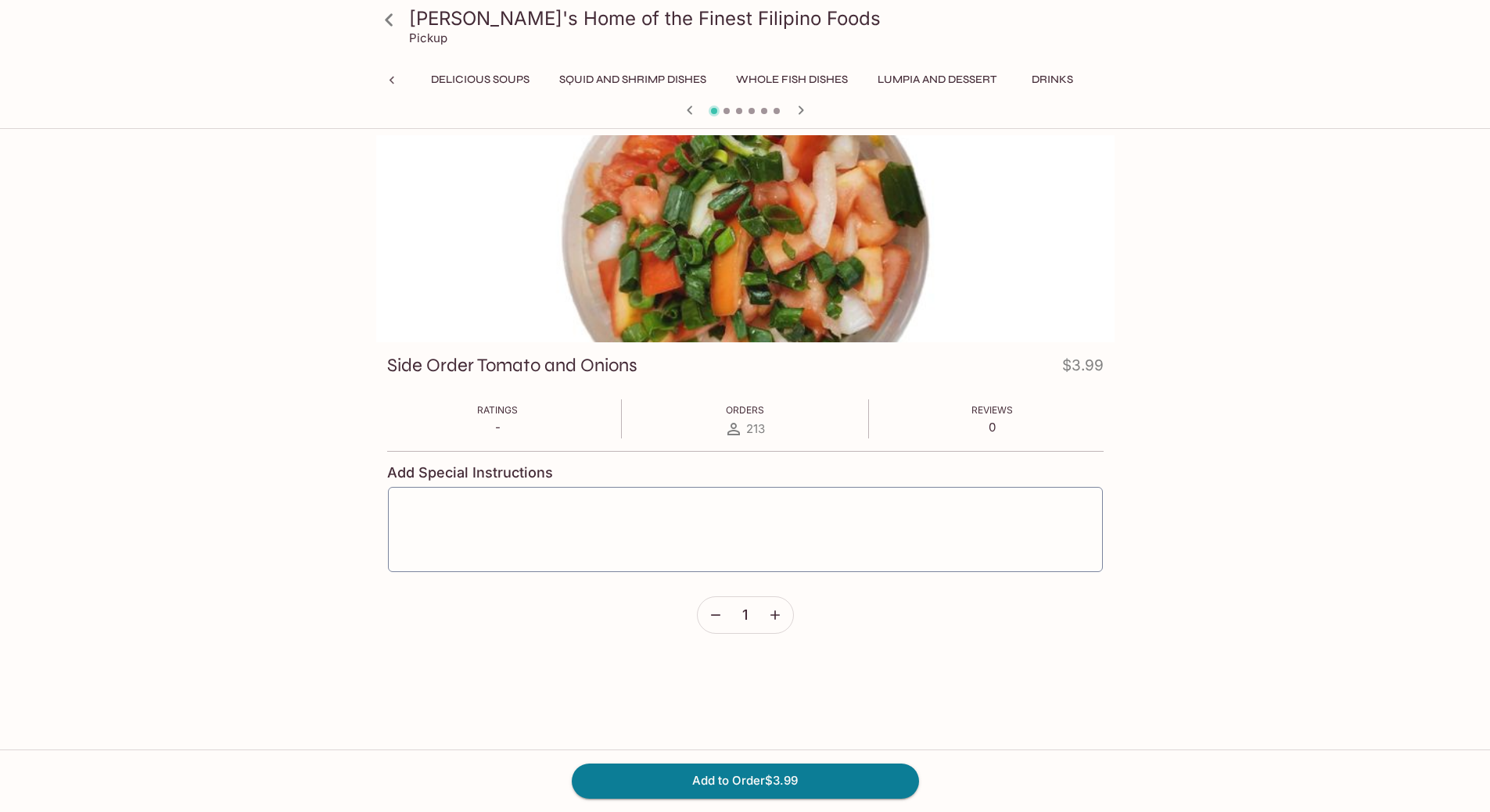
click at [806, 114] on icon "button" at bounding box center [801, 110] width 19 height 19
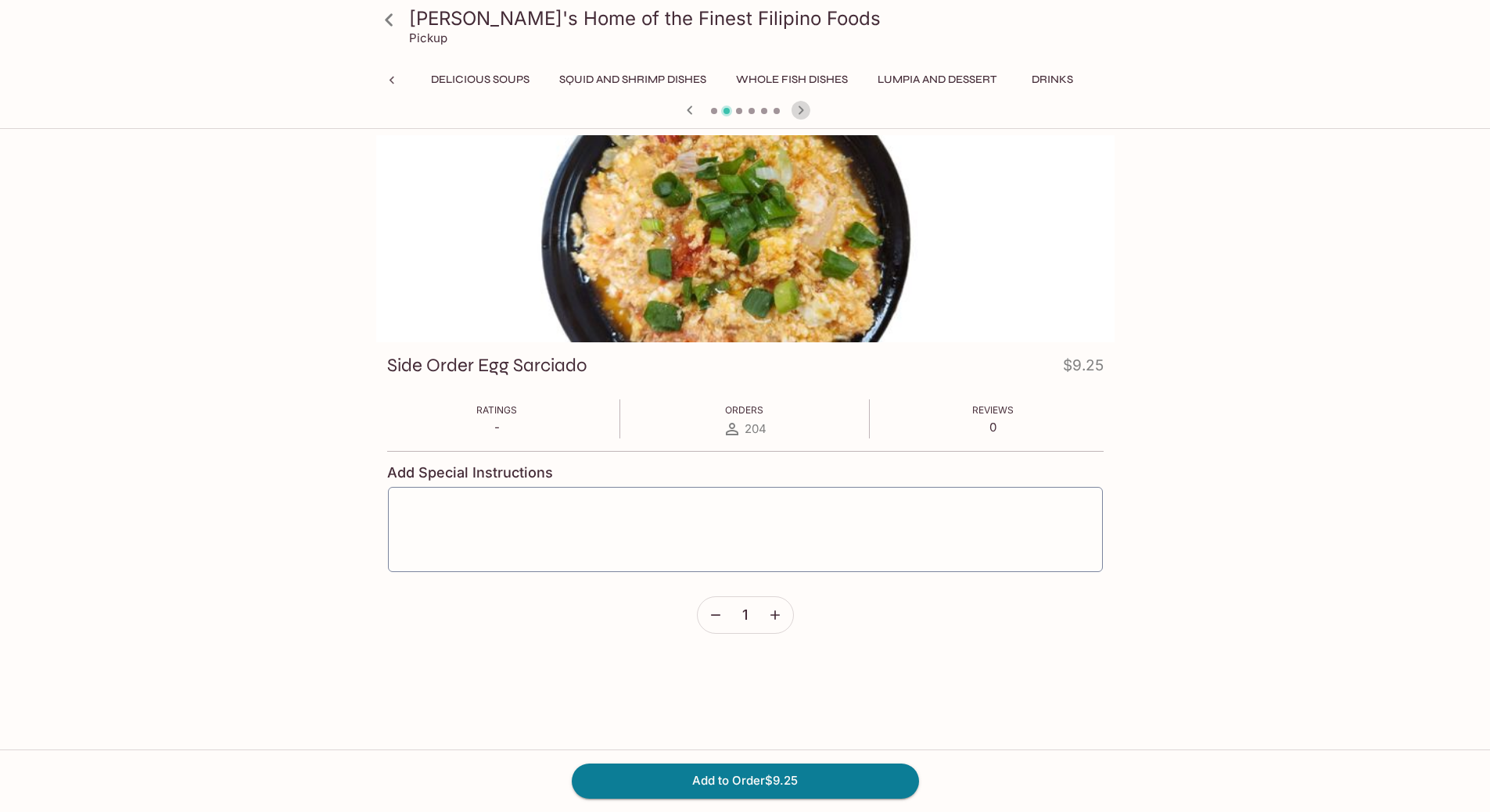
click at [804, 115] on icon "button" at bounding box center [801, 110] width 19 height 19
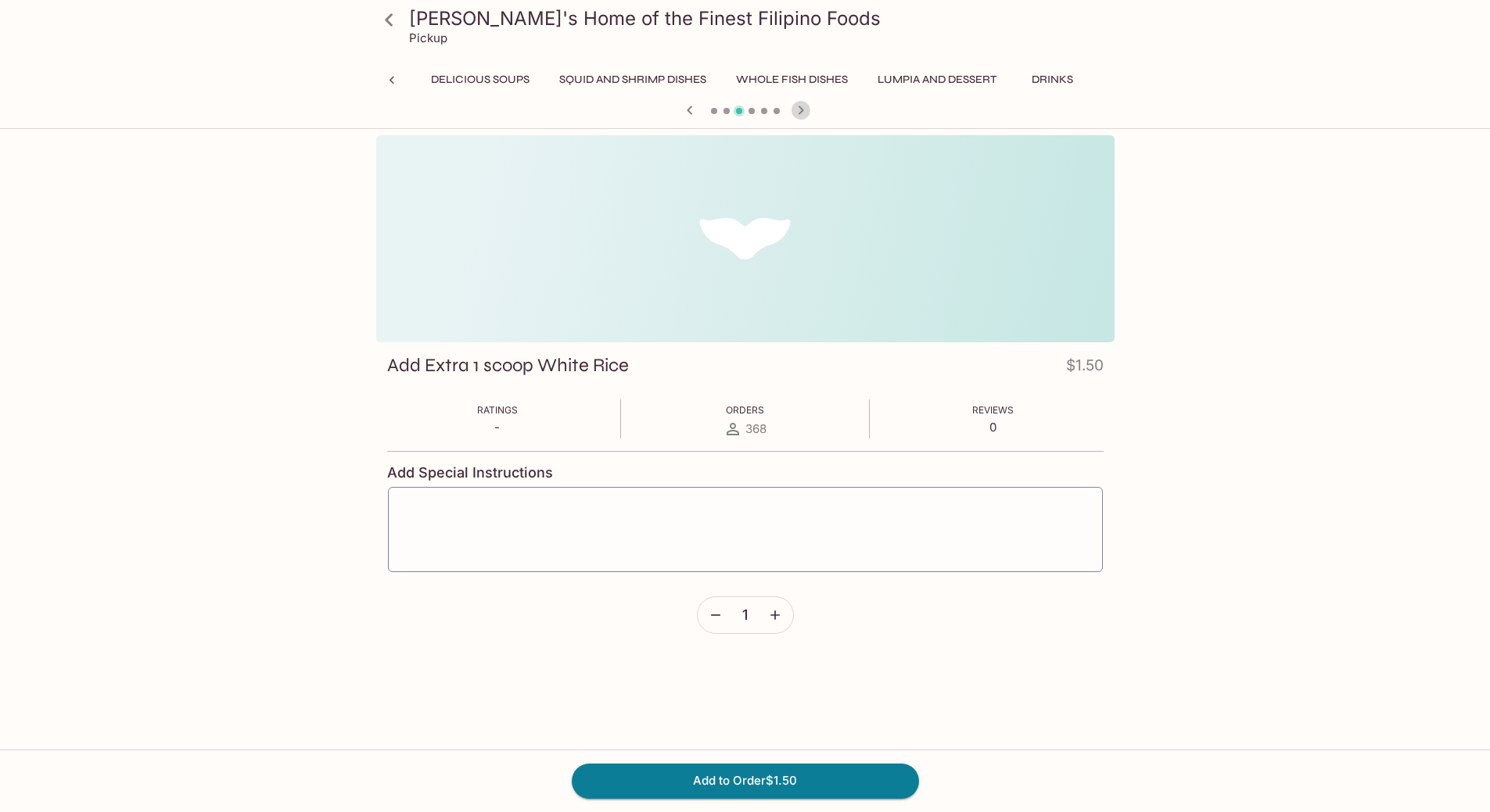
click at [804, 115] on icon "button" at bounding box center [801, 110] width 19 height 19
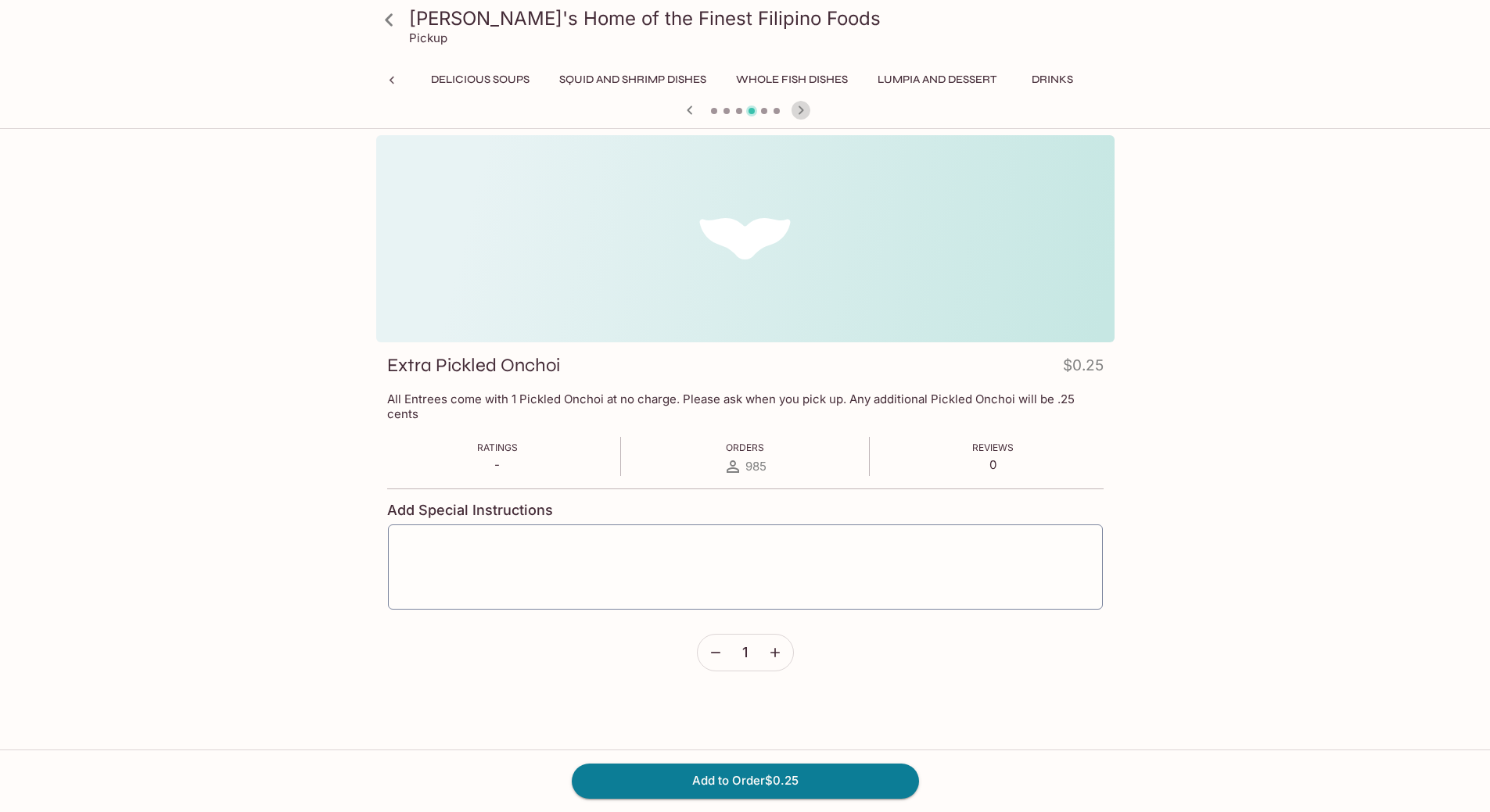
click at [804, 116] on icon "button" at bounding box center [801, 110] width 19 height 19
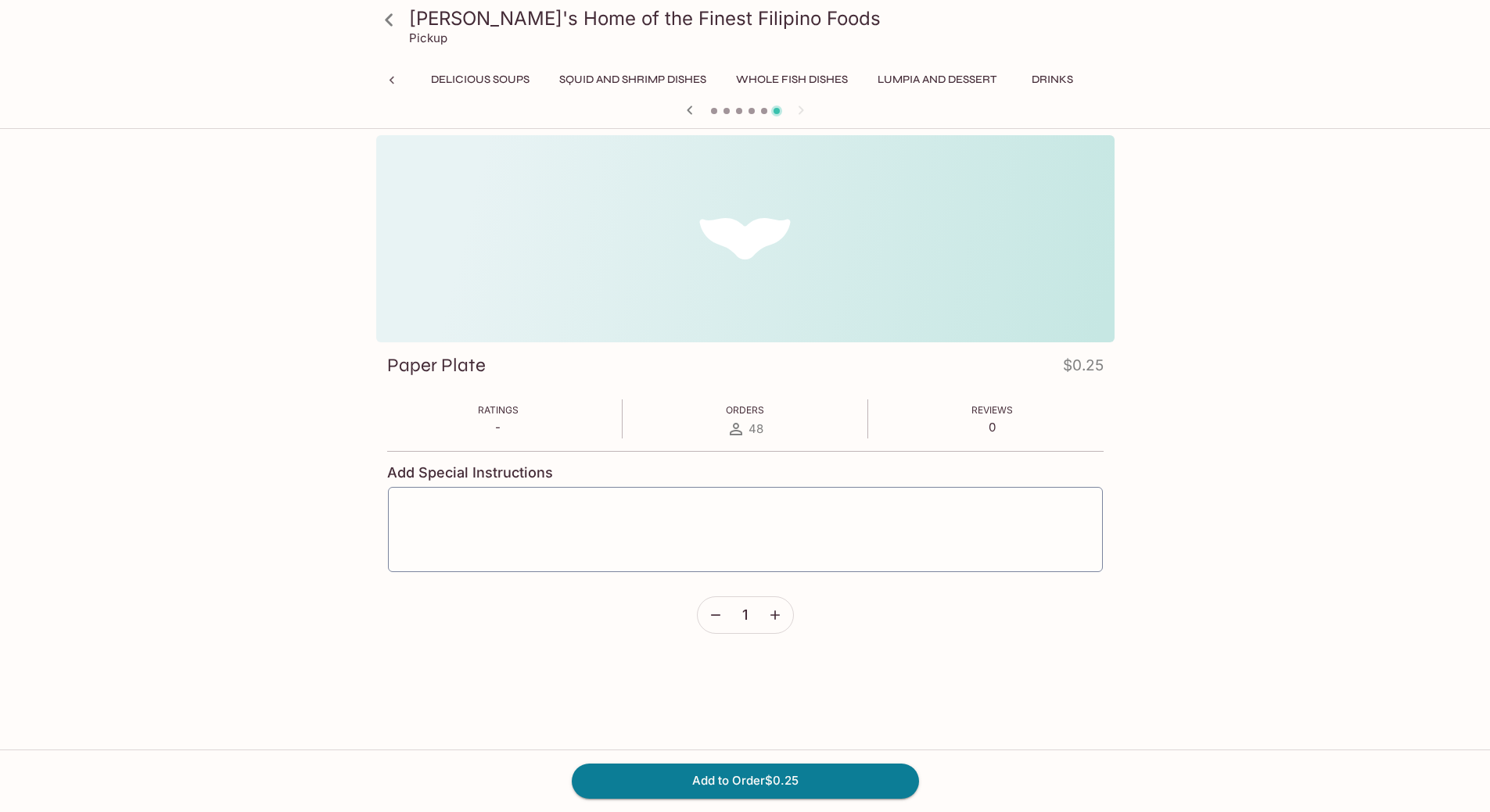
click at [804, 116] on div at bounding box center [745, 112] width 751 height 23
click at [555, 75] on button "Squid and Shrimp Dishes" at bounding box center [632, 80] width 164 height 22
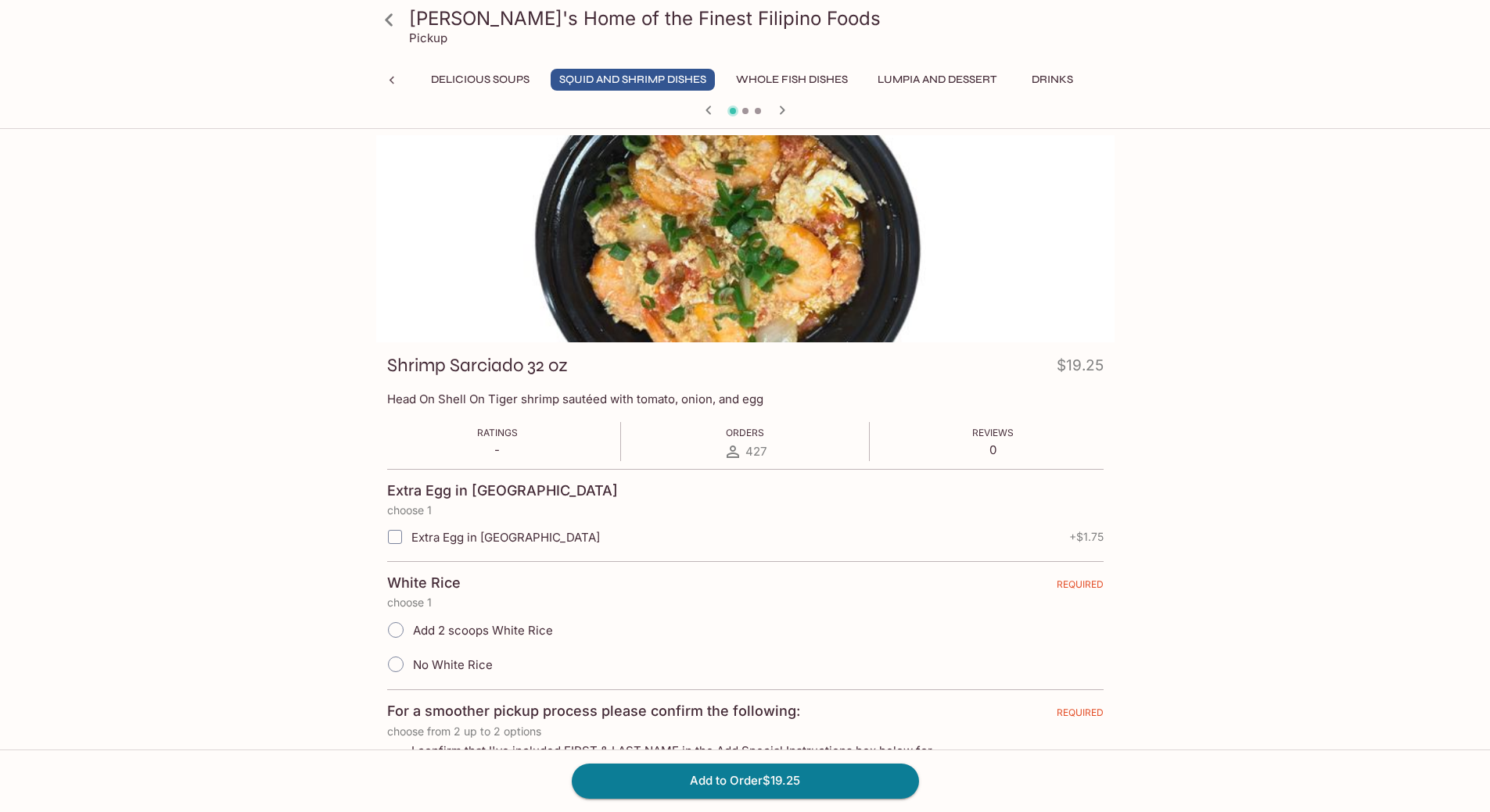
scroll to position [0, 1188]
click at [780, 115] on icon "button" at bounding box center [781, 110] width 19 height 19
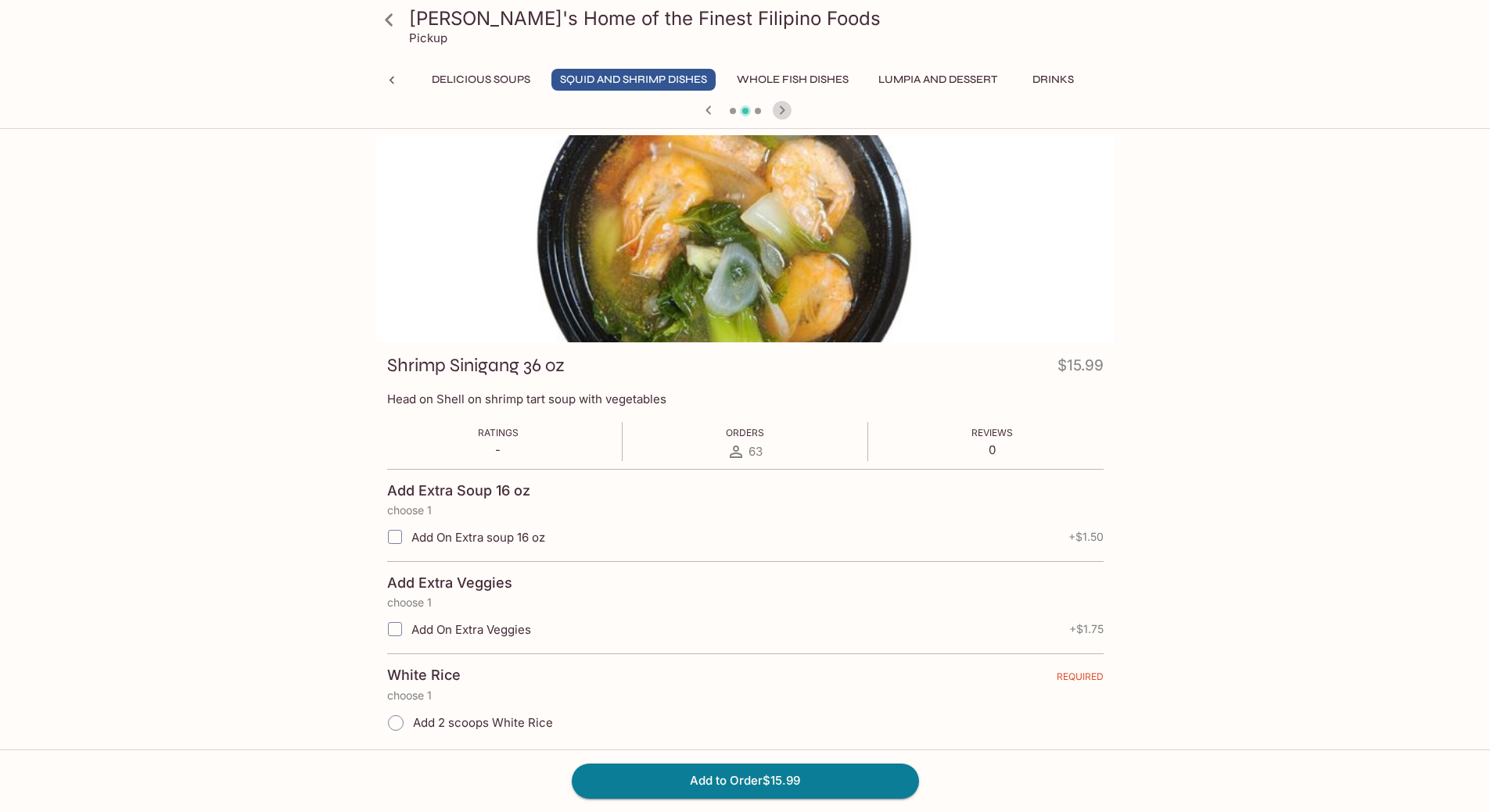
click at [780, 118] on icon "button" at bounding box center [781, 110] width 19 height 19
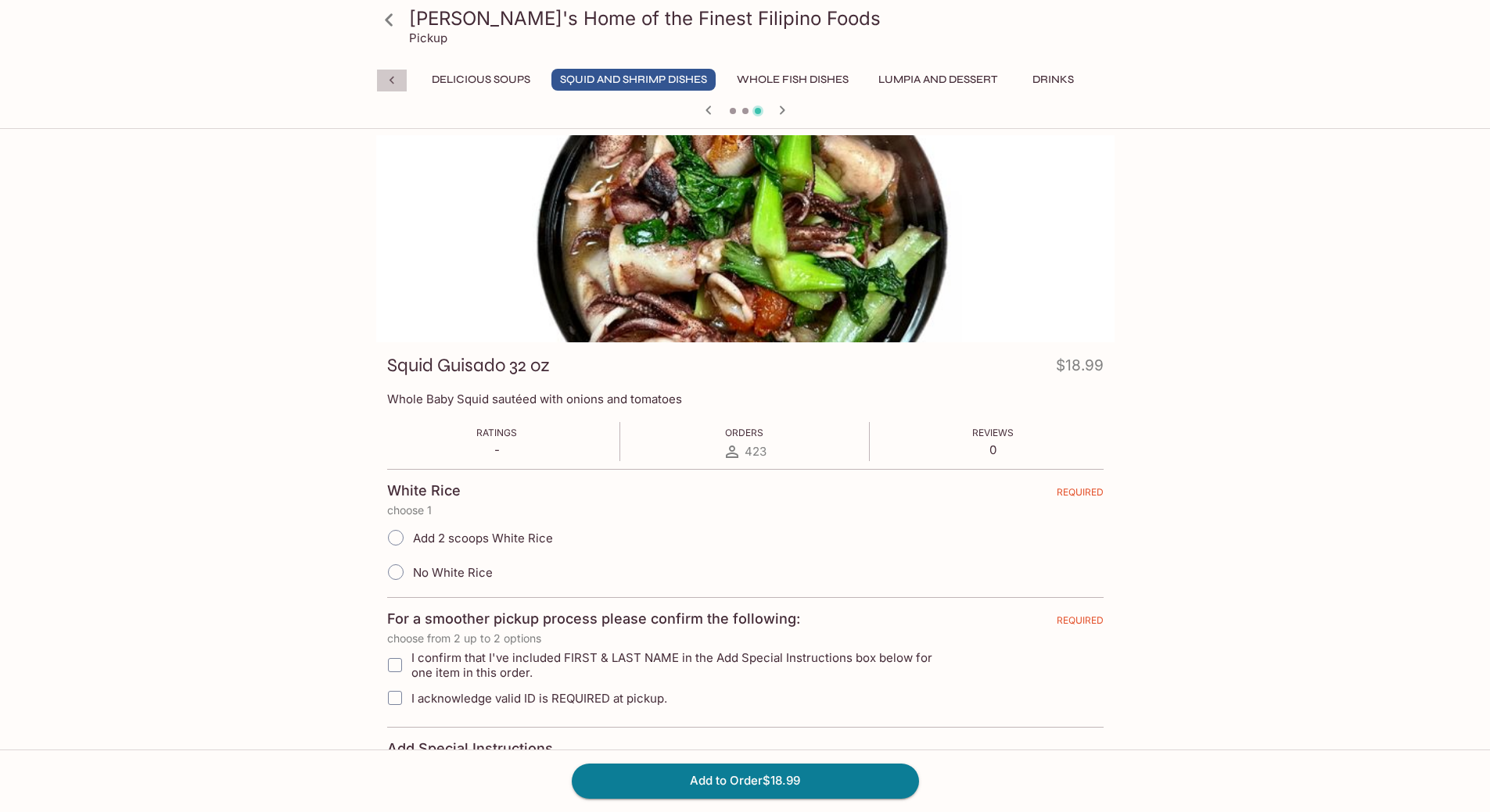
click at [401, 72] on div at bounding box center [391, 81] width 31 height 23
click at [862, 74] on button "Popular Fried Dishes" at bounding box center [935, 80] width 146 height 22
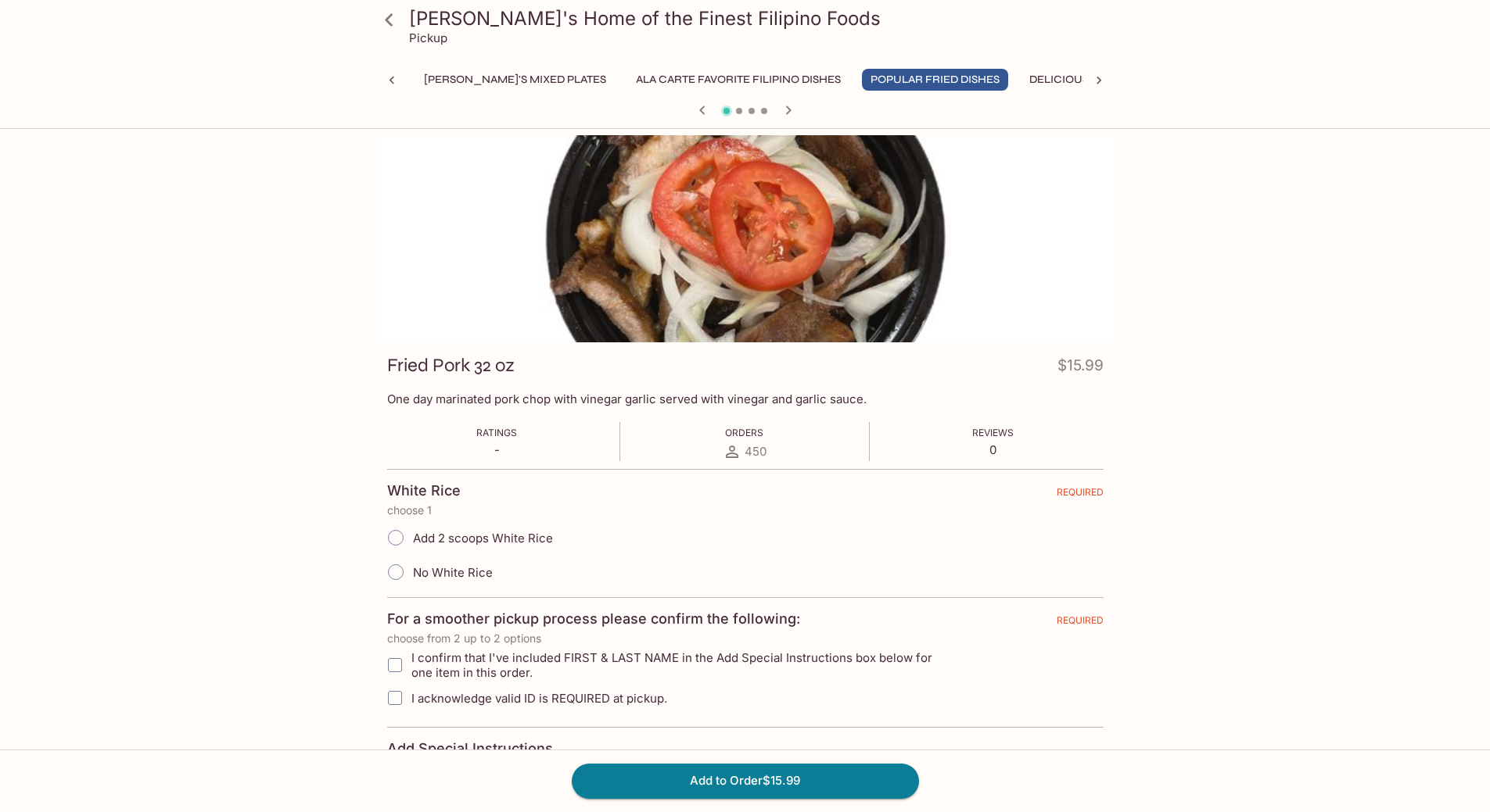
click at [789, 108] on icon "button" at bounding box center [788, 110] width 19 height 19
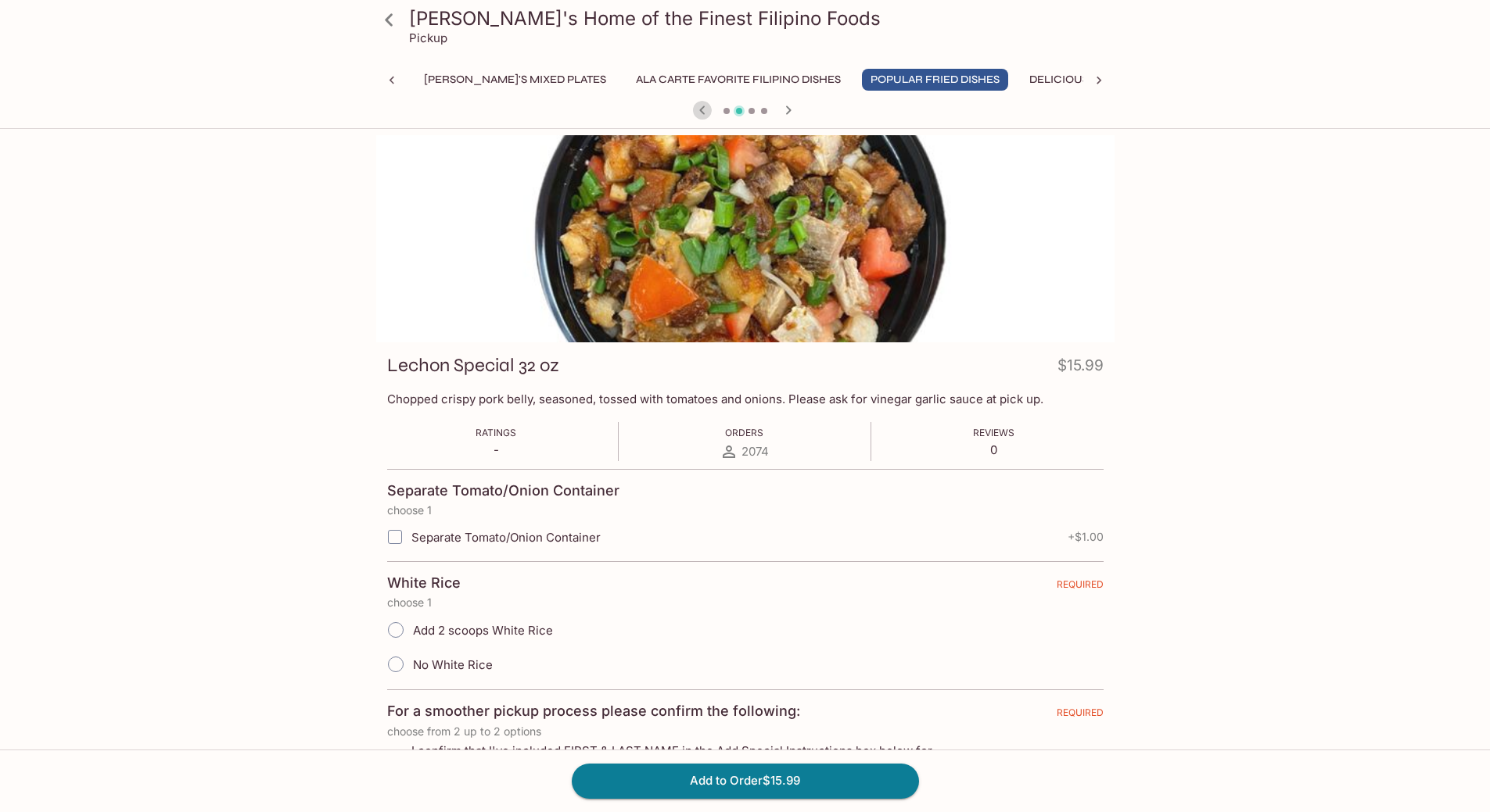
click at [698, 116] on icon "button" at bounding box center [702, 110] width 19 height 19
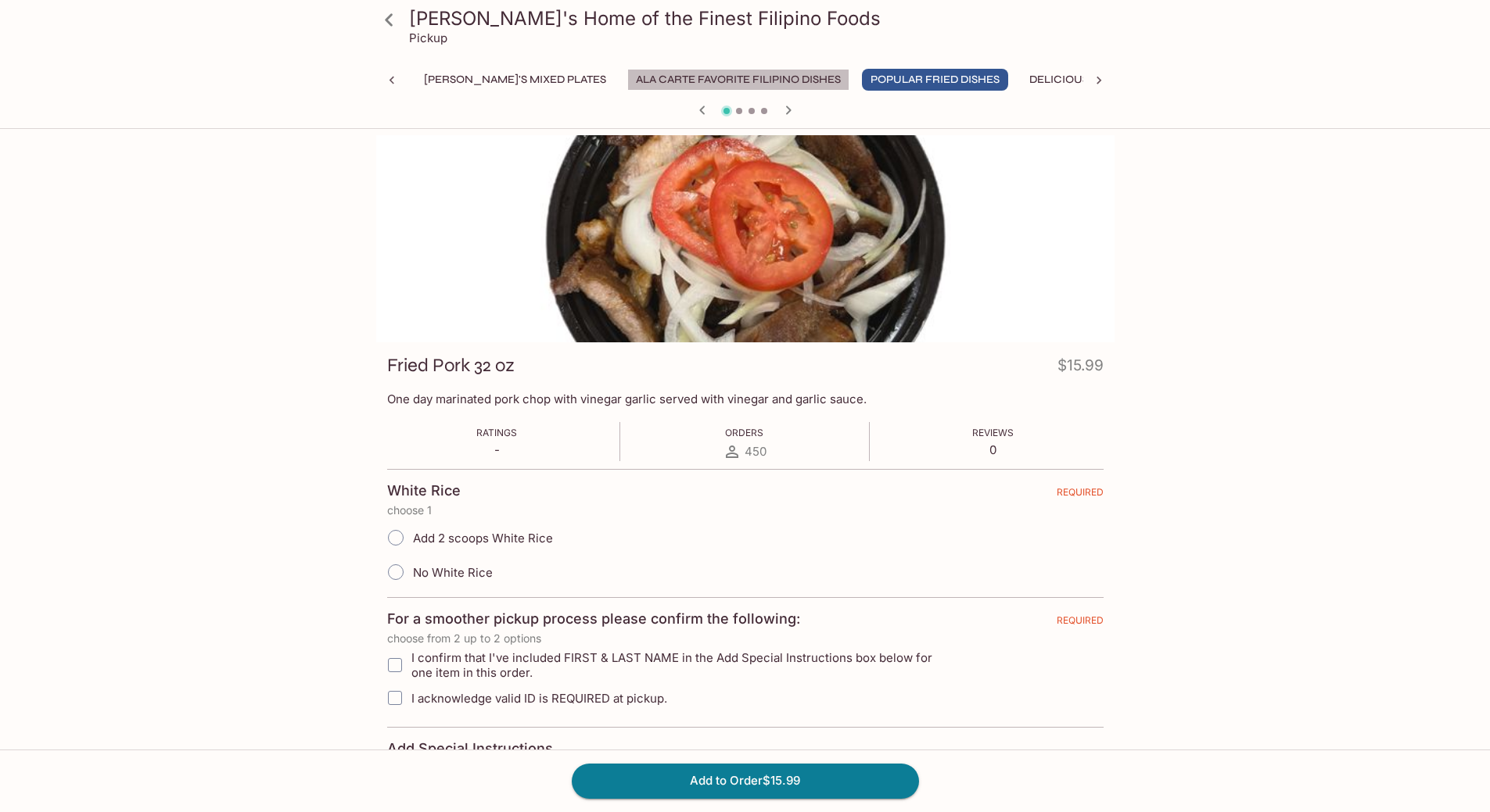
click at [633, 70] on button "Ala Carte Favorite Filipino Dishes" at bounding box center [738, 80] width 223 height 22
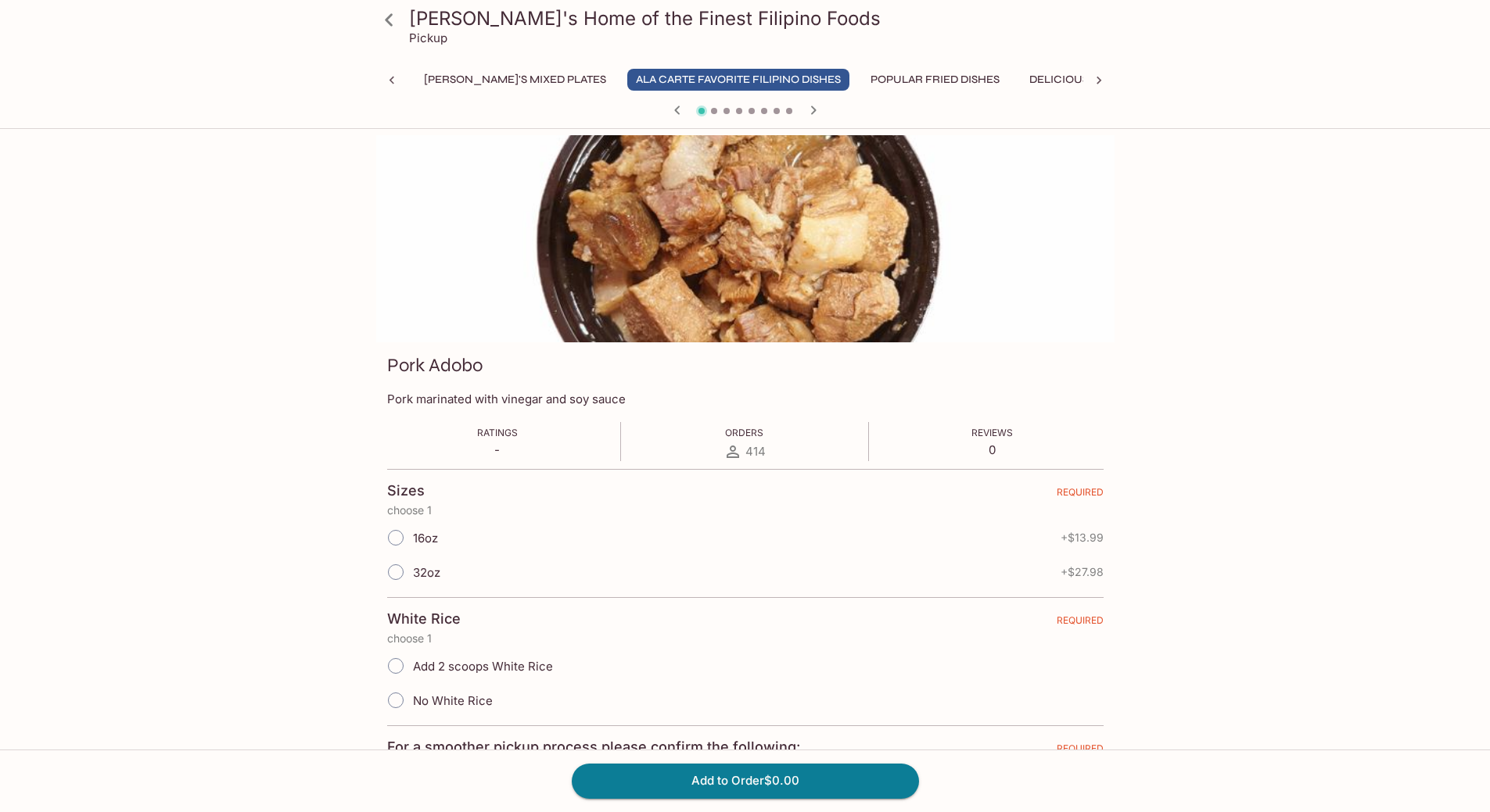
click at [439, 68] on div "[PERSON_NAME]'s Home of the Finest Filipino Foods Pickup Monthly Special [PERSO…" at bounding box center [745, 61] width 751 height 123
click at [440, 82] on button "[PERSON_NAME]'s Mixed Plates" at bounding box center [514, 80] width 200 height 22
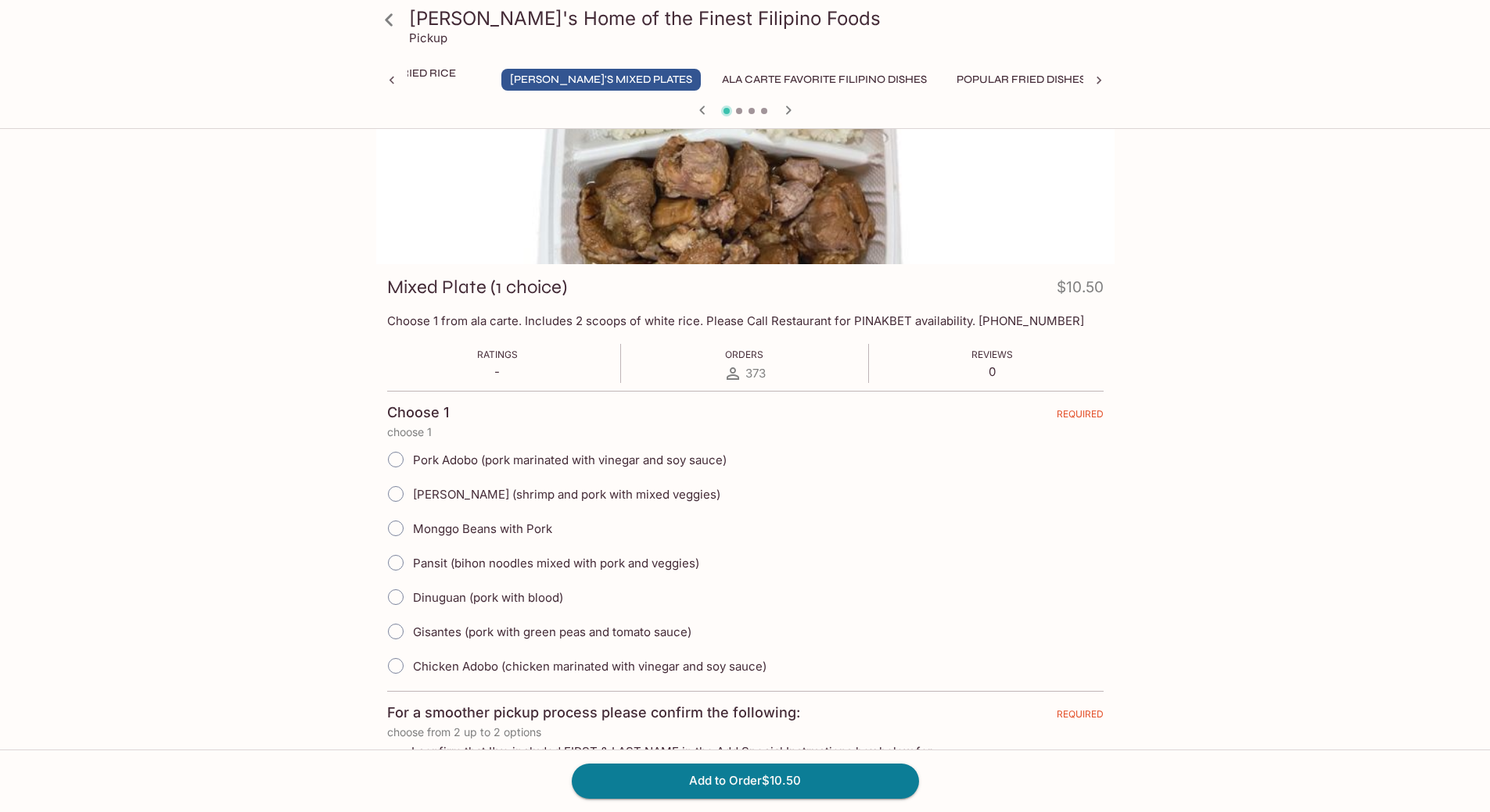
scroll to position [0, 0]
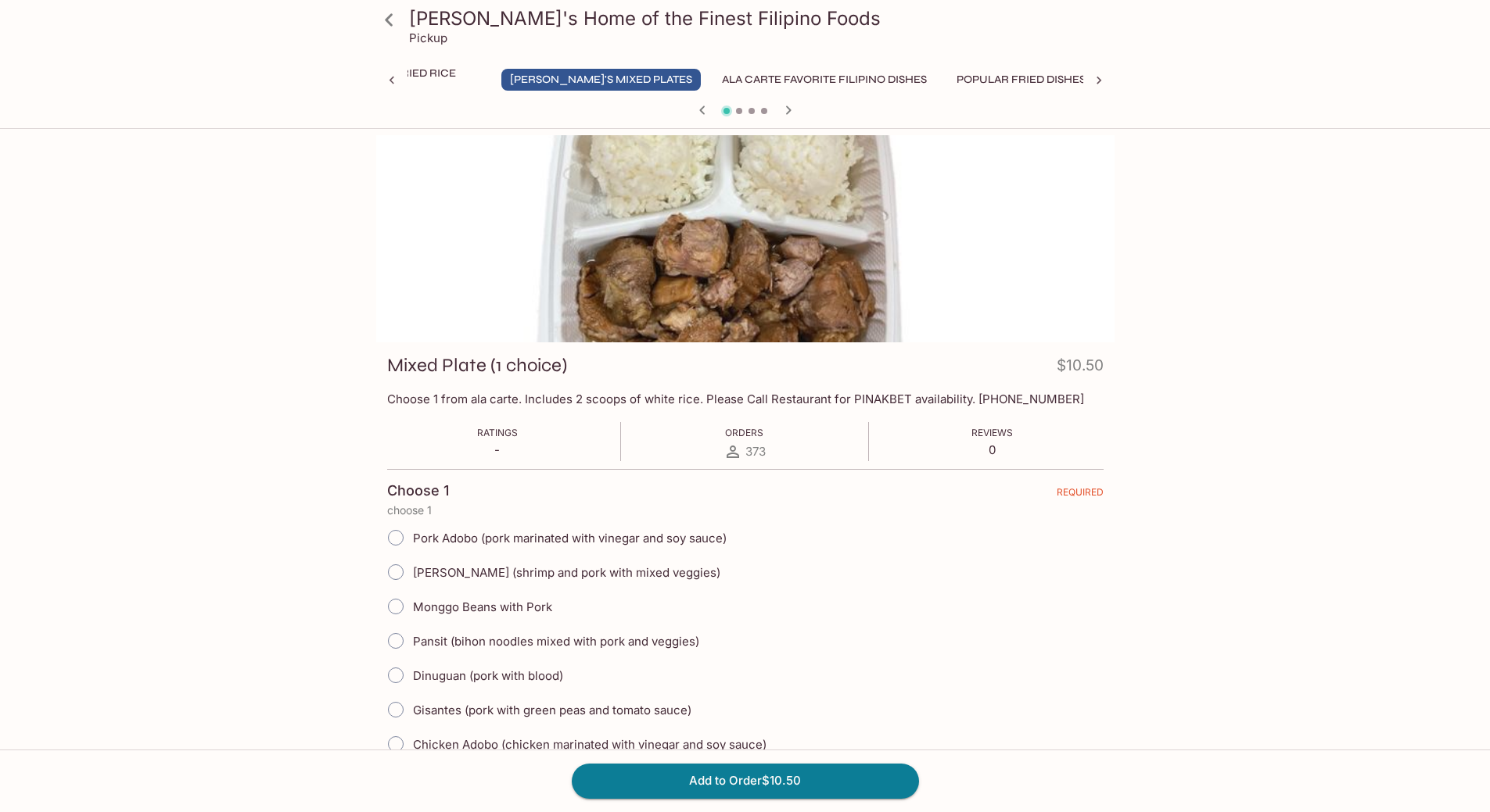
click at [786, 118] on icon "button" at bounding box center [788, 110] width 19 height 19
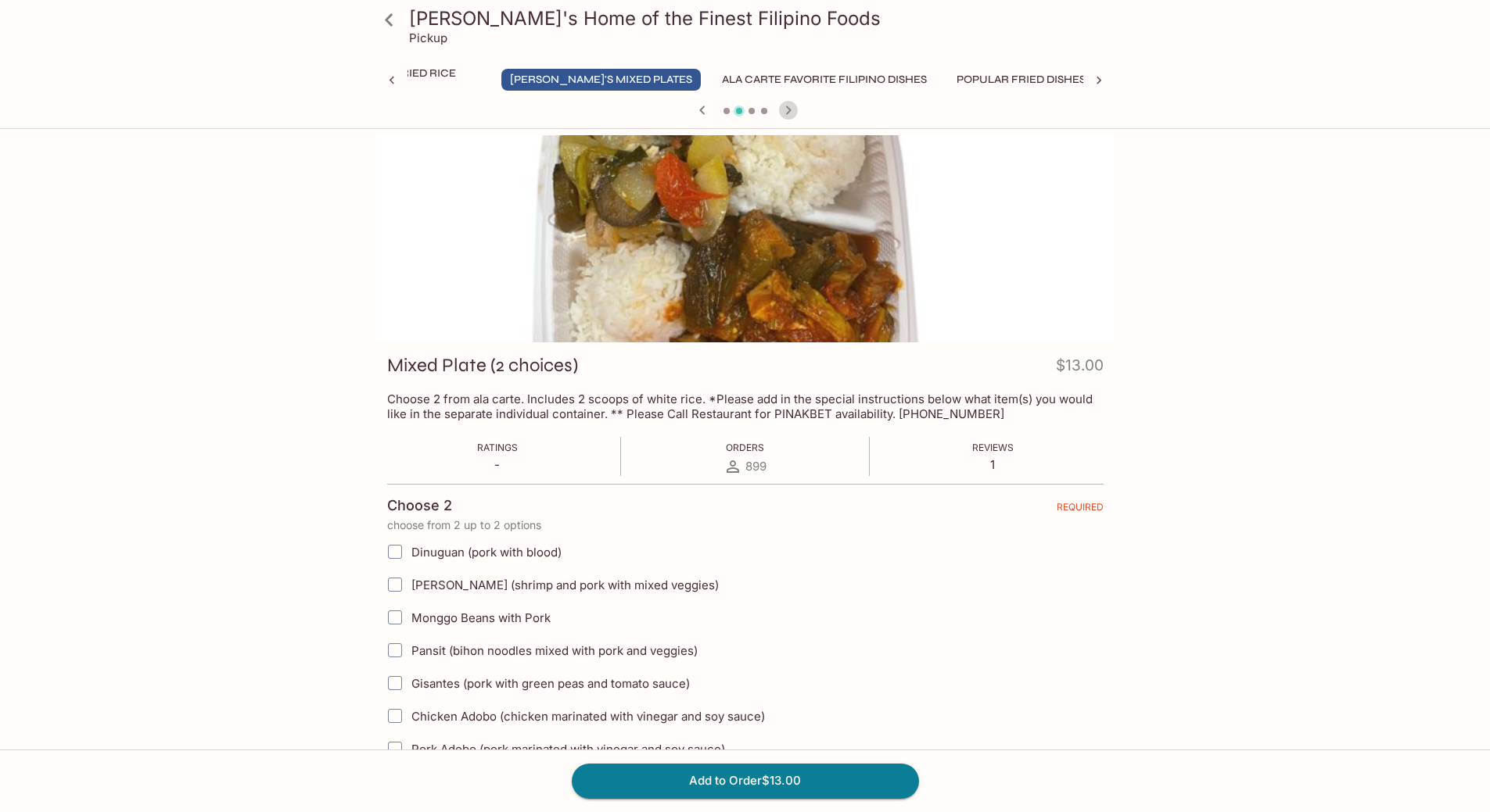
click at [788, 116] on icon "button" at bounding box center [788, 110] width 19 height 19
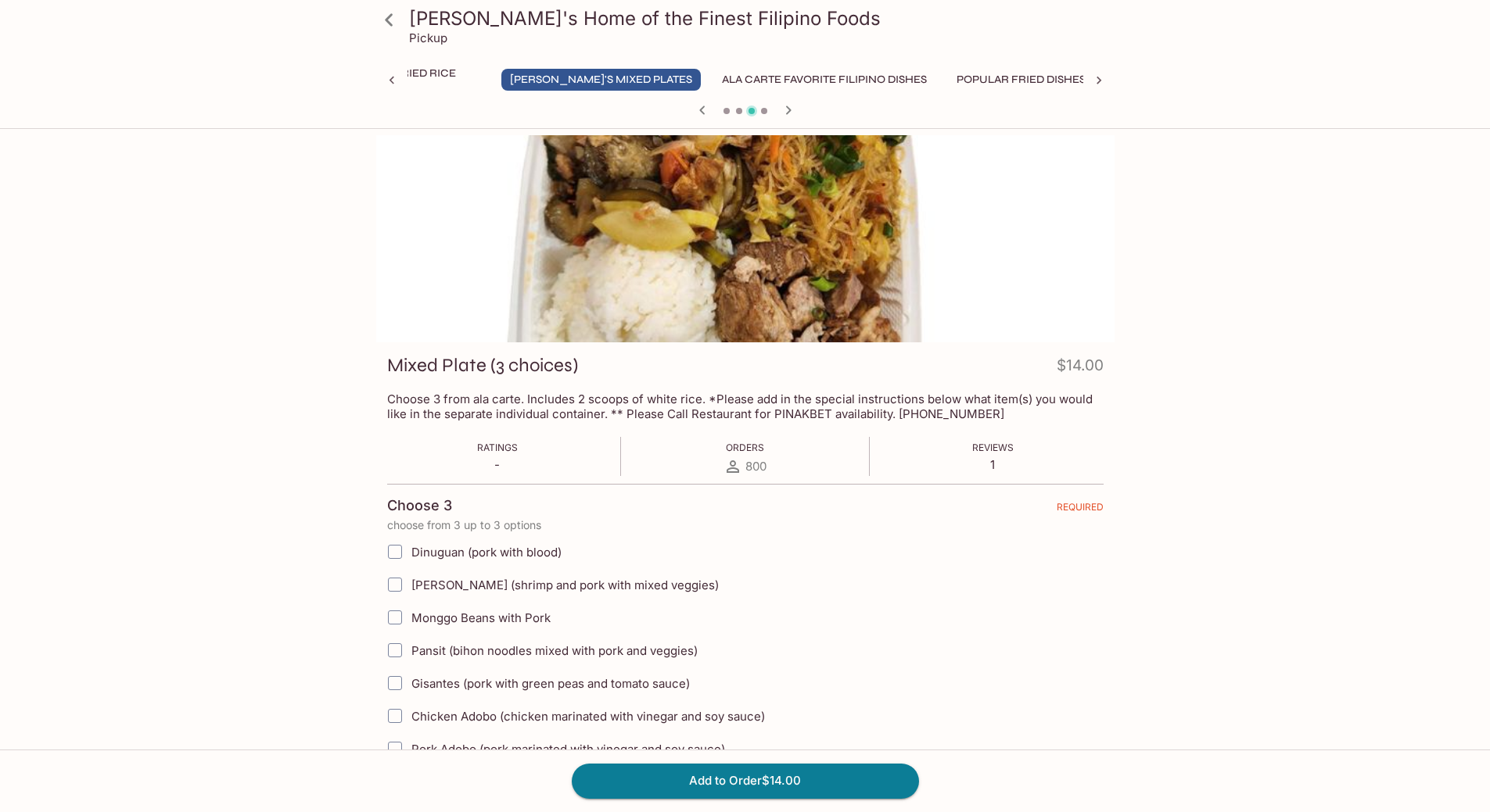
click at [786, 113] on icon "button" at bounding box center [788, 110] width 19 height 19
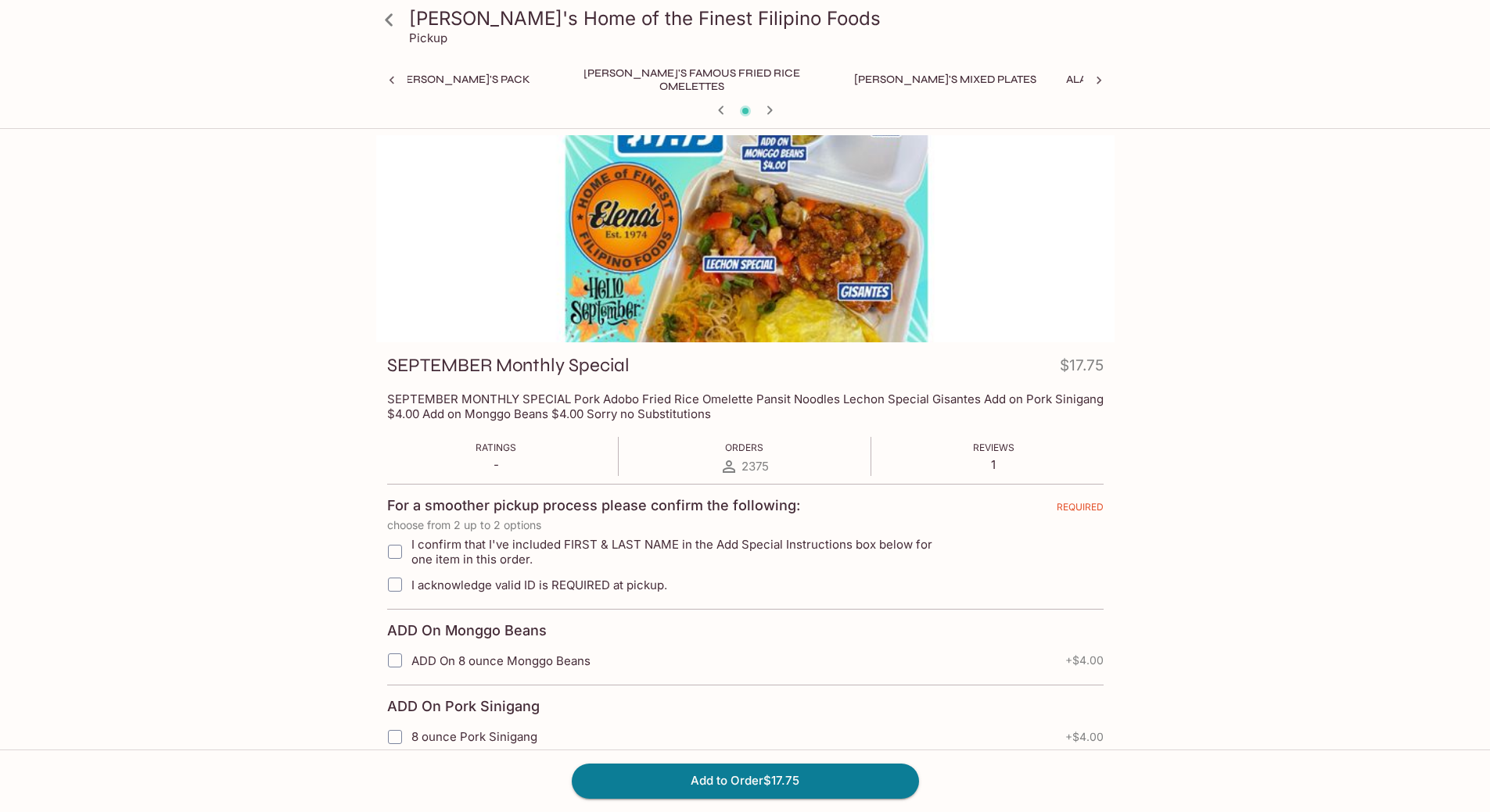
scroll to position [0, 6]
click at [389, 19] on icon at bounding box center [388, 20] width 27 height 27
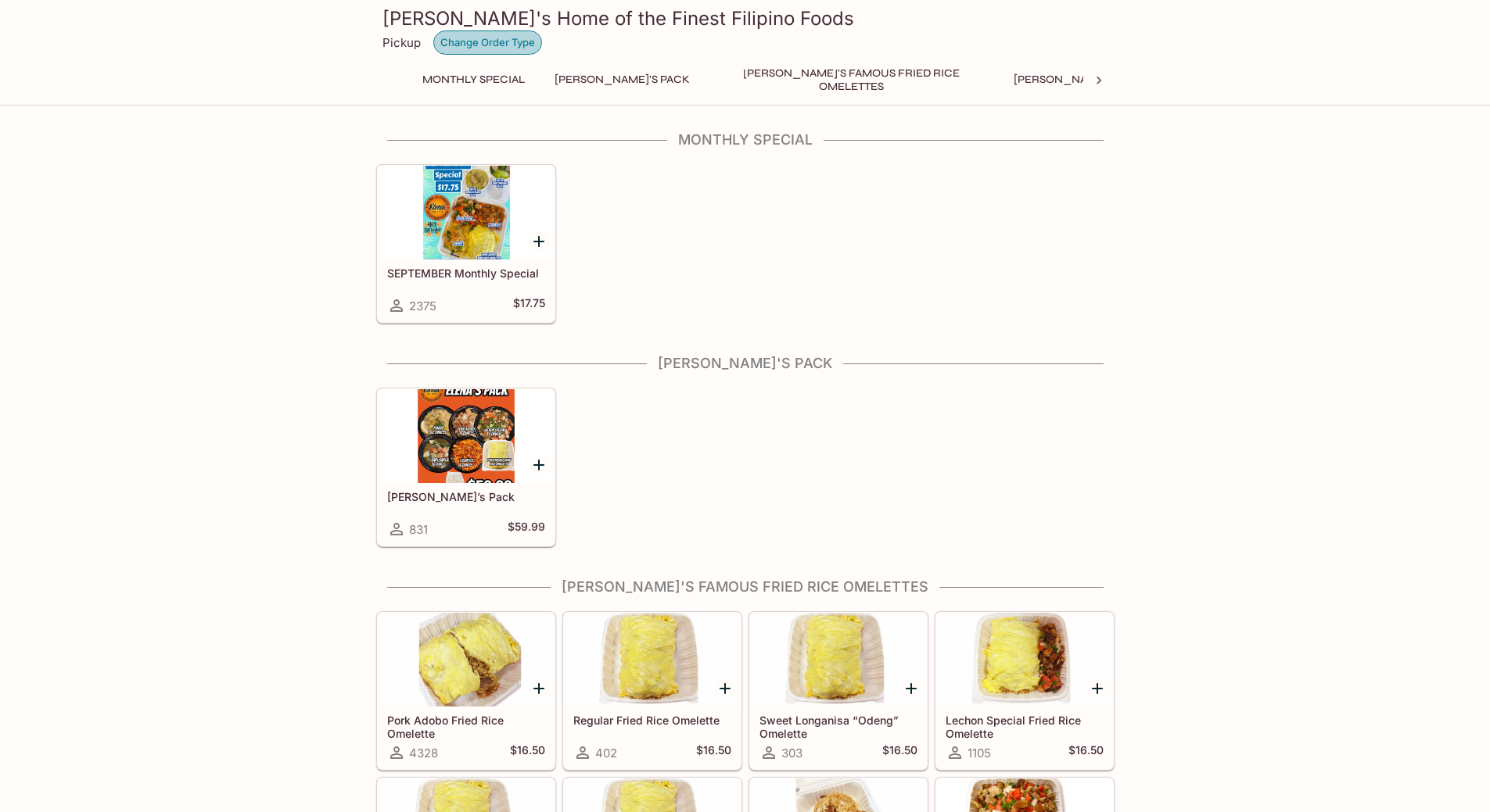
click at [488, 39] on button "Change Order Type" at bounding box center [488, 42] width 109 height 24
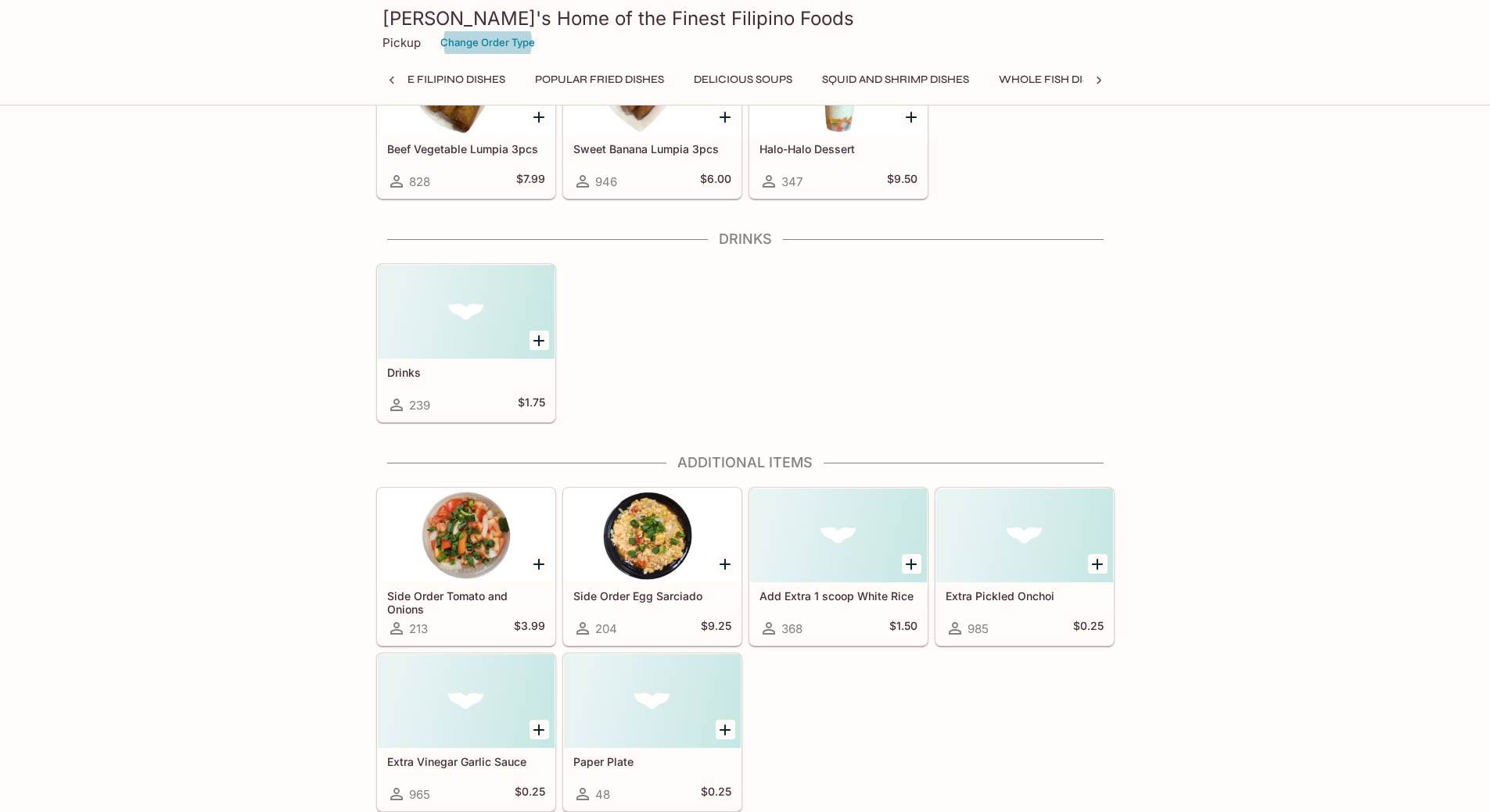
scroll to position [0, 972]
